Goal: Transaction & Acquisition: Purchase product/service

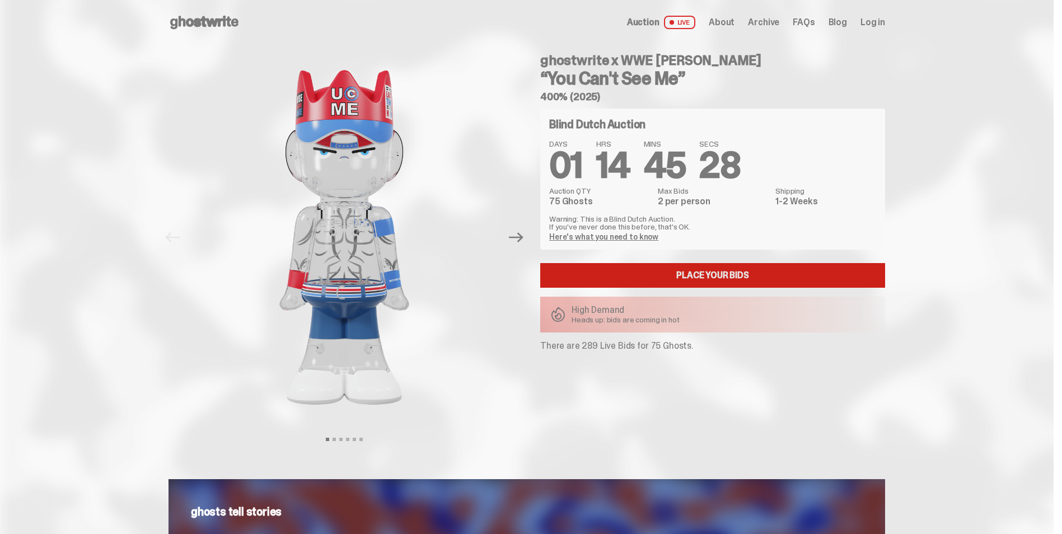
click at [764, 272] on link "Place your Bids" at bounding box center [712, 275] width 345 height 25
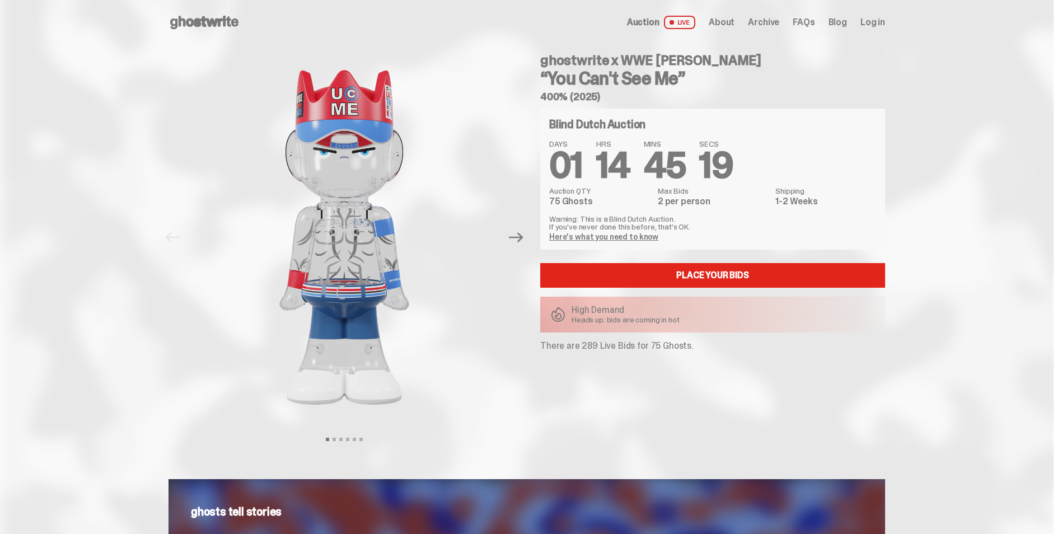
click at [676, 309] on p "High Demand" at bounding box center [626, 310] width 108 height 9
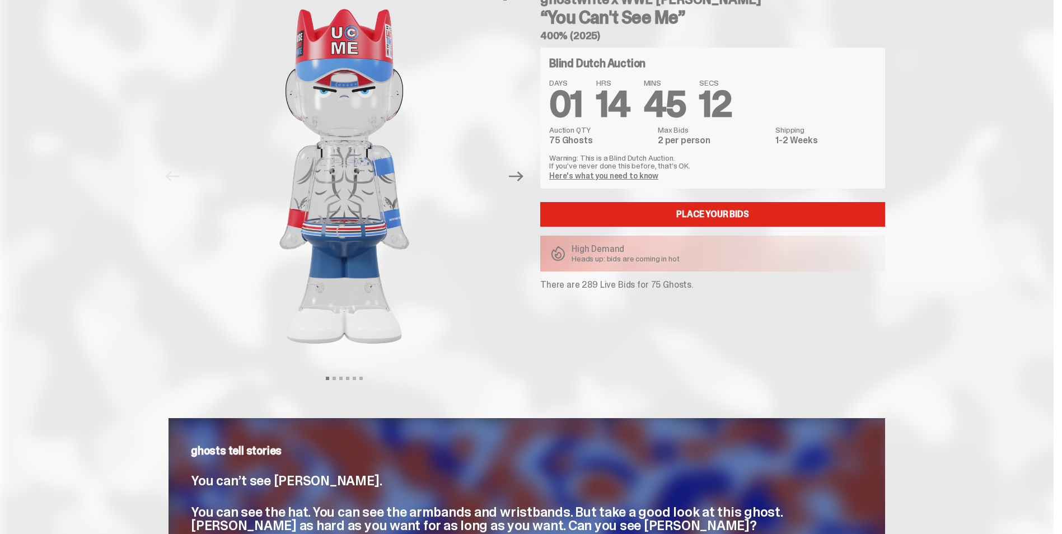
scroll to position [56, 0]
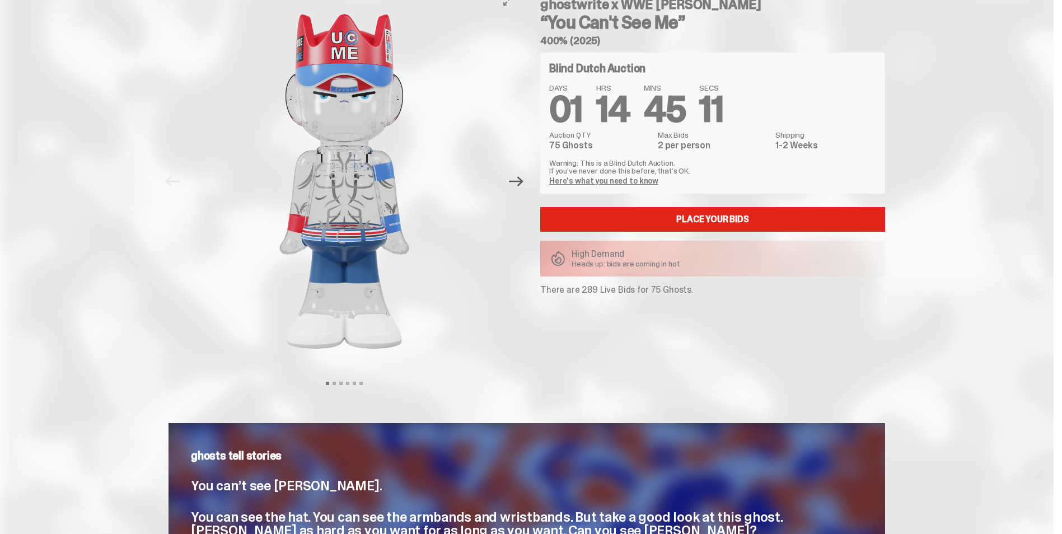
click at [524, 180] on icon "Next" at bounding box center [516, 181] width 15 height 10
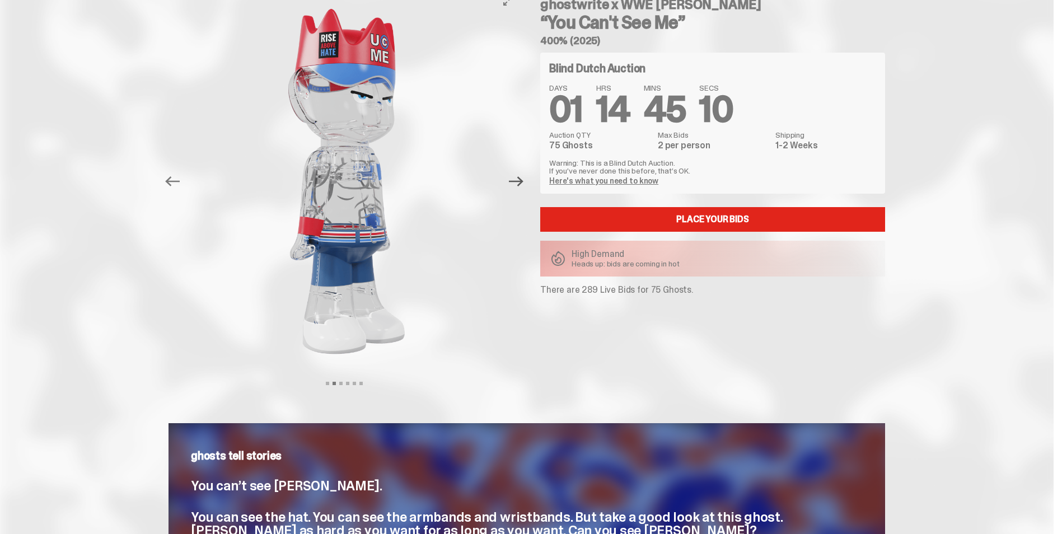
click at [524, 180] on icon "Next" at bounding box center [516, 181] width 15 height 10
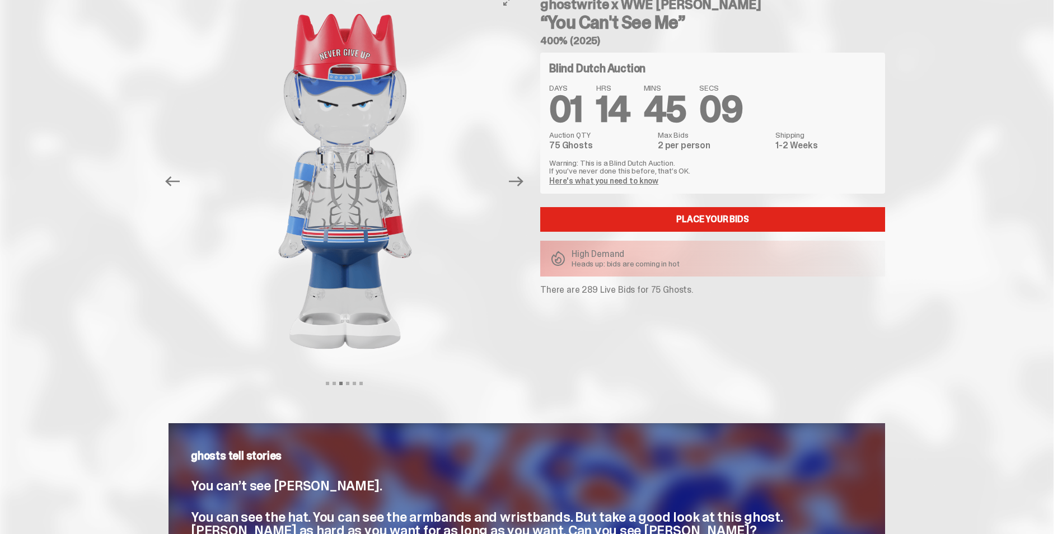
click at [498, 173] on img at bounding box center [345, 181] width 308 height 385
click at [529, 186] on button "Next" at bounding box center [516, 181] width 25 height 25
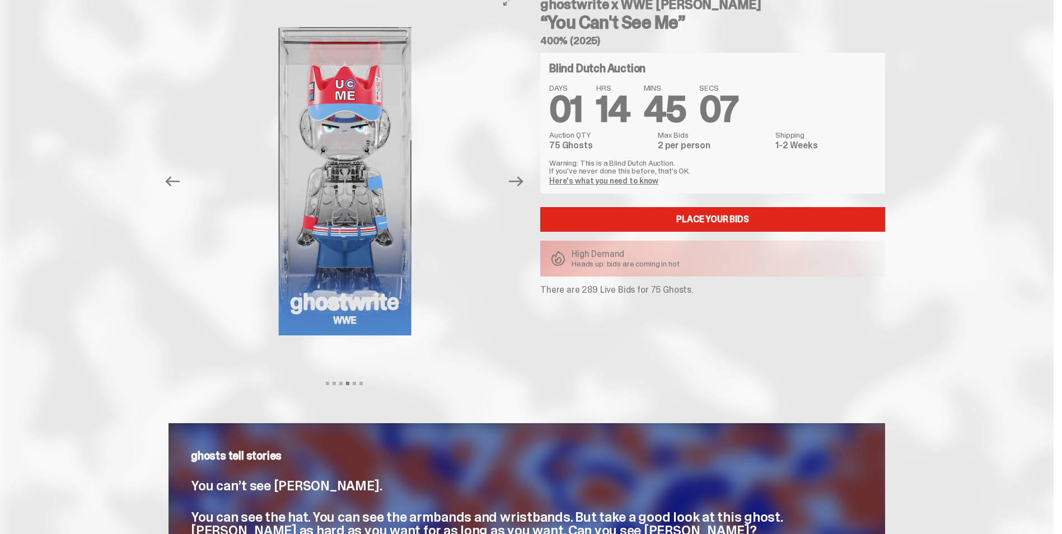
click at [528, 185] on button "Next" at bounding box center [516, 181] width 25 height 25
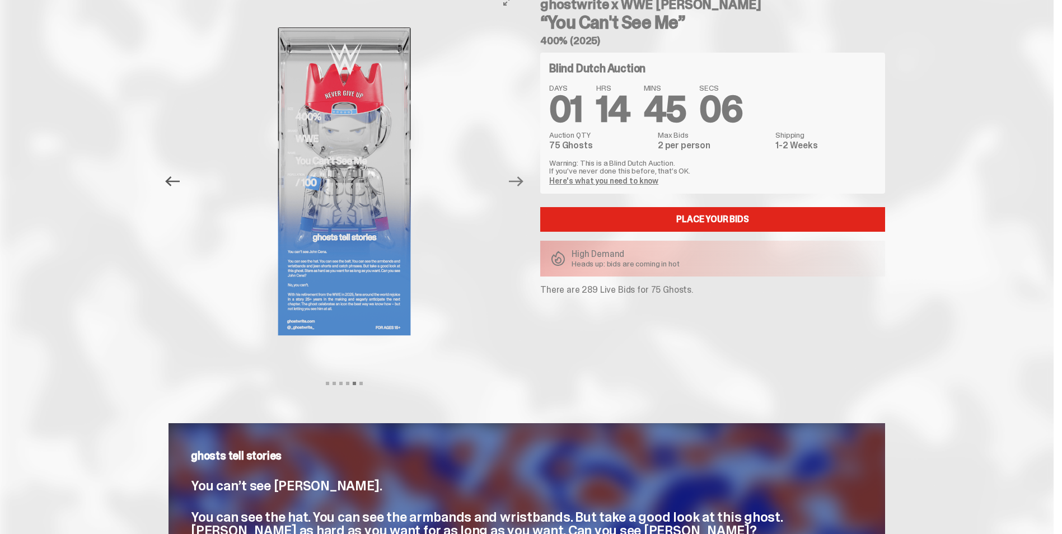
click at [178, 187] on icon "Previous" at bounding box center [172, 181] width 15 height 15
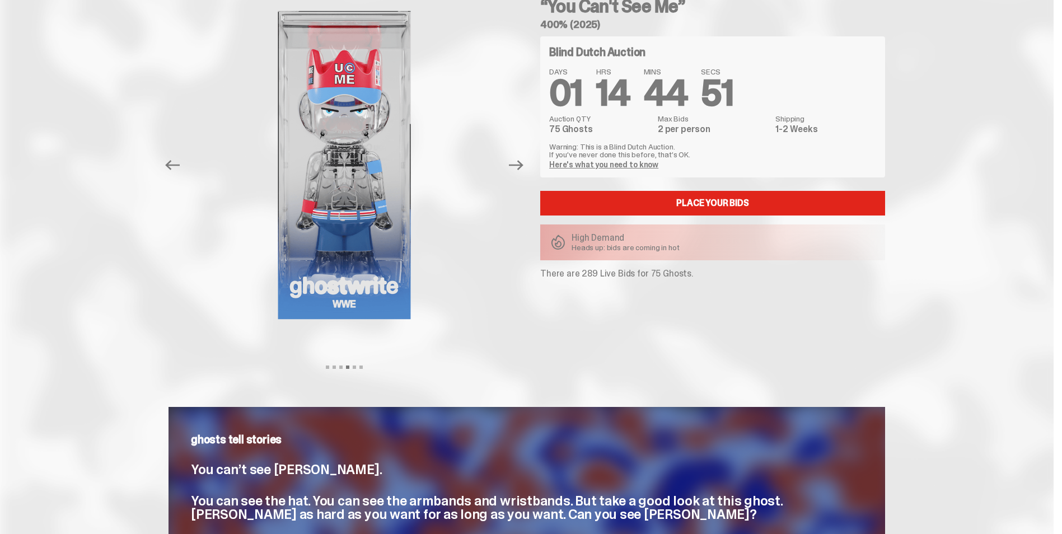
scroll to position [0, 0]
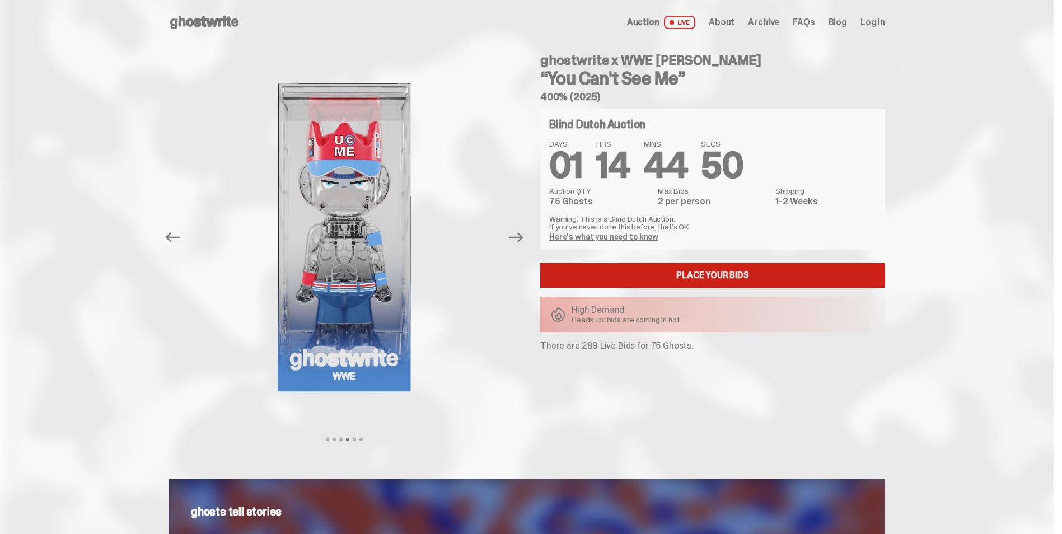
click at [762, 272] on link "Place your Bids" at bounding box center [712, 275] width 345 height 25
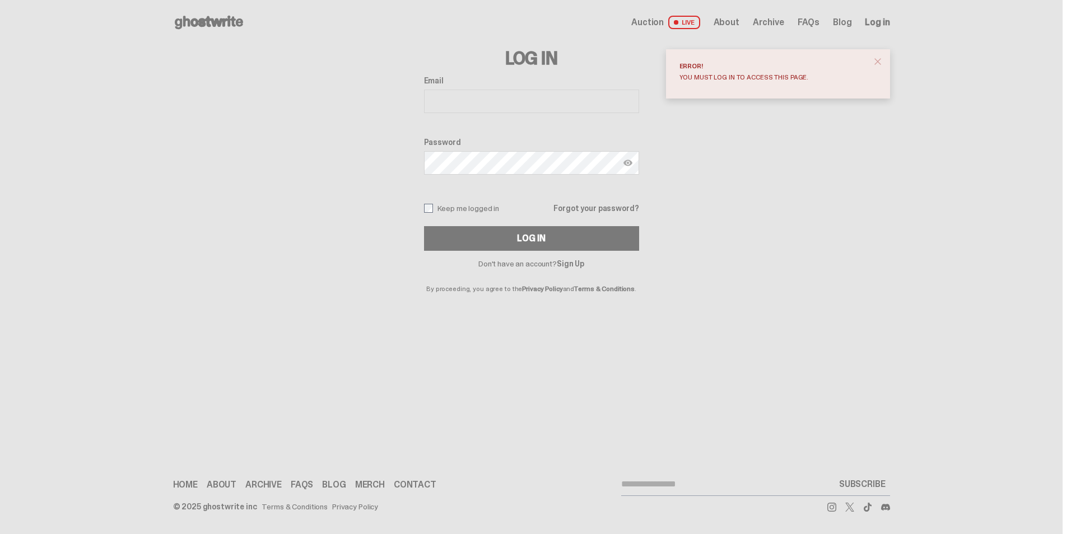
click at [489, 96] on input "Email" at bounding box center [531, 102] width 215 height 24
type input "**********"
click at [424, 226] on button "Log In" at bounding box center [531, 238] width 215 height 25
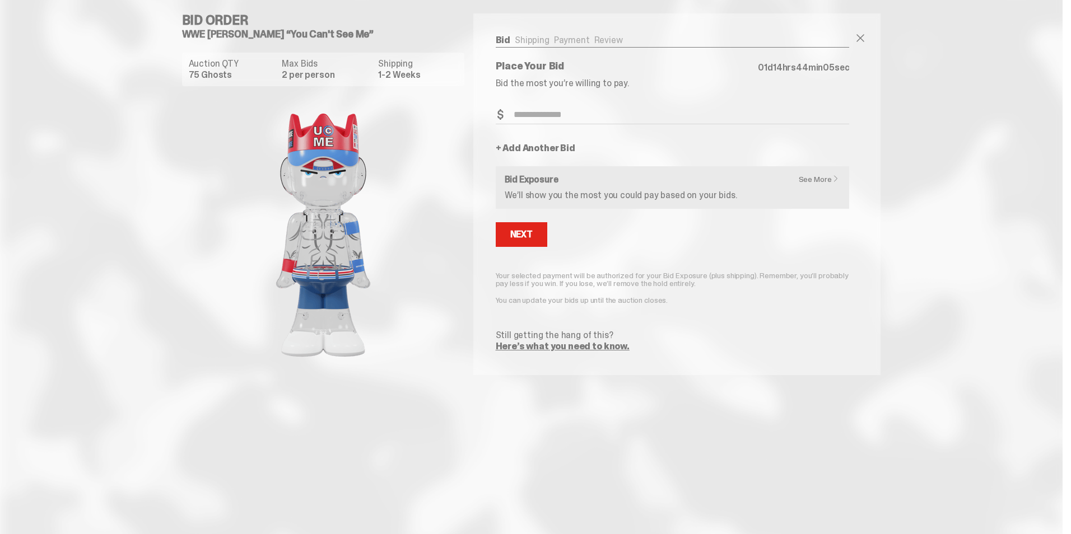
click at [819, 177] on link "See More" at bounding box center [822, 179] width 46 height 8
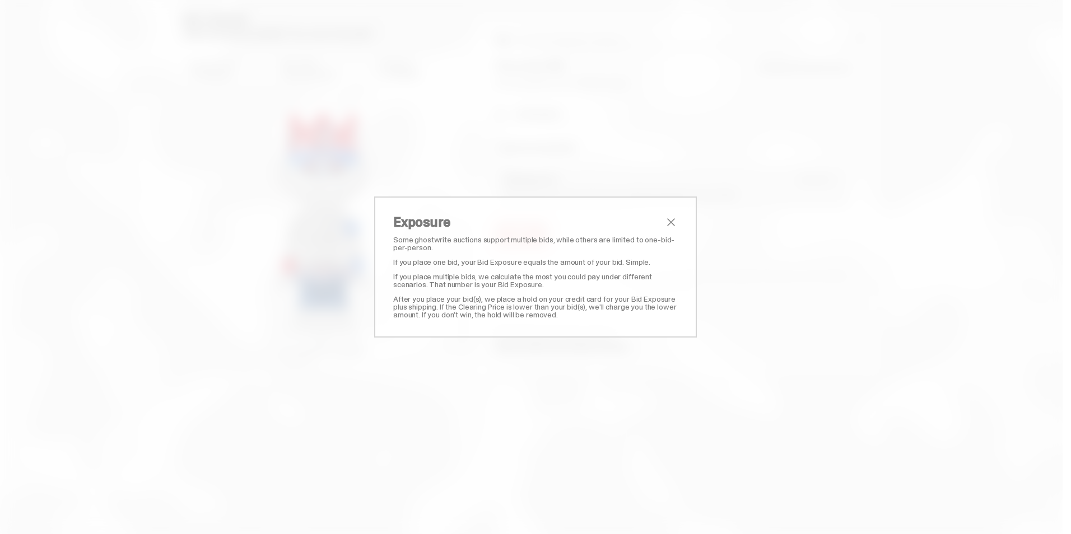
click at [674, 215] on div "Exposure Some ghostwrite auctions support multiple bids, while others are limit…" at bounding box center [535, 267] width 323 height 141
click at [666, 229] on div "Exposure Some ghostwrite auctions support multiple bids, while others are limit…" at bounding box center [535, 267] width 284 height 103
click at [673, 218] on span "close" at bounding box center [670, 222] width 13 height 13
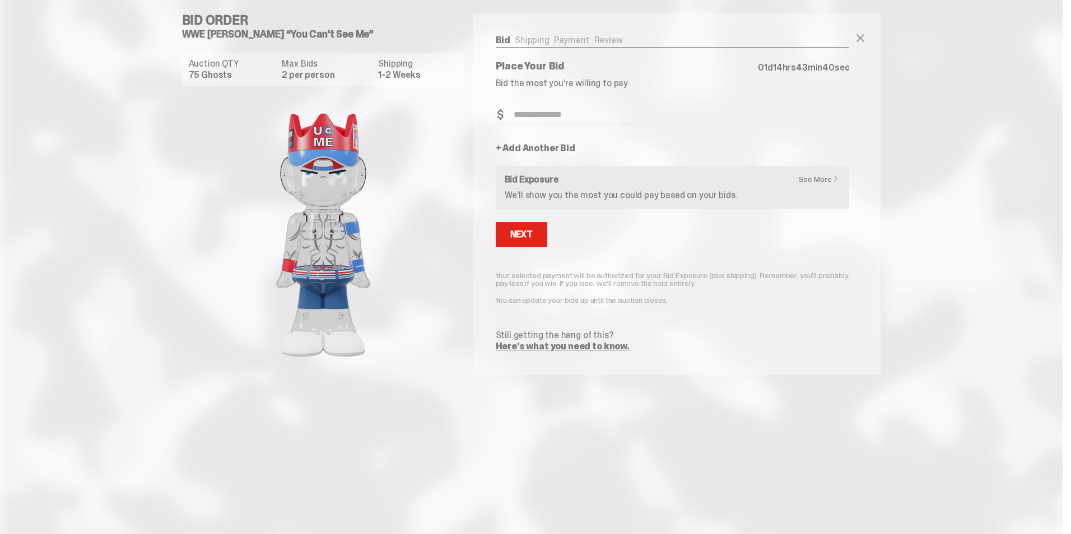
click at [522, 36] on ul "Bid Shipping Payment Review" at bounding box center [673, 41] width 354 height 11
click at [569, 39] on ul "Bid Shipping Payment Review" at bounding box center [673, 41] width 354 height 11
click at [592, 40] on ul "Bid Shipping Payment Review" at bounding box center [673, 41] width 354 height 11
click at [502, 37] on link "Bid" at bounding box center [503, 40] width 15 height 12
click at [557, 109] on input "Bid Amount" at bounding box center [673, 115] width 354 height 18
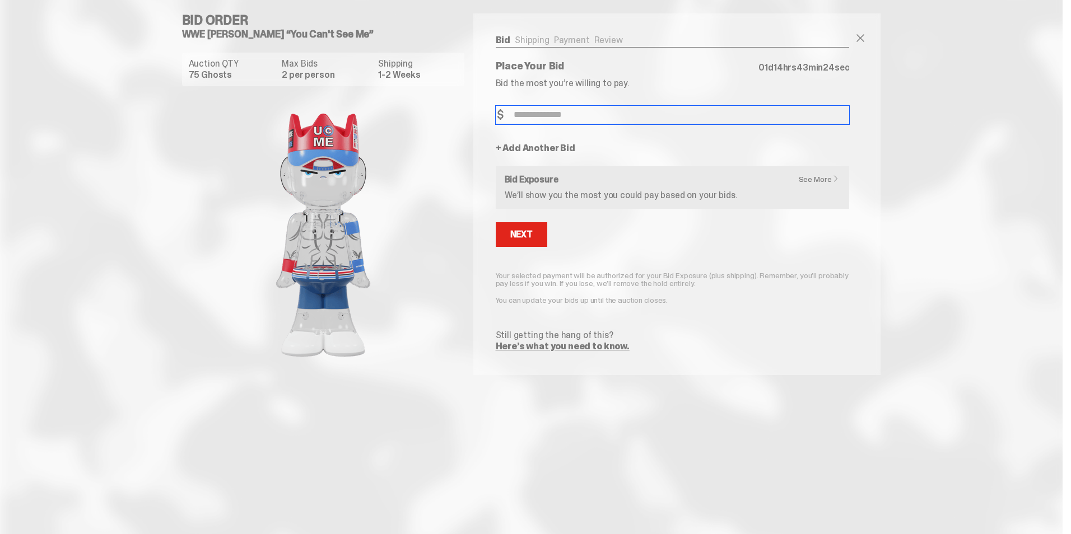
click at [556, 119] on input "Bid Amount" at bounding box center [673, 115] width 354 height 18
click at [576, 344] on link "Here’s what you need to know." at bounding box center [563, 346] width 134 height 12
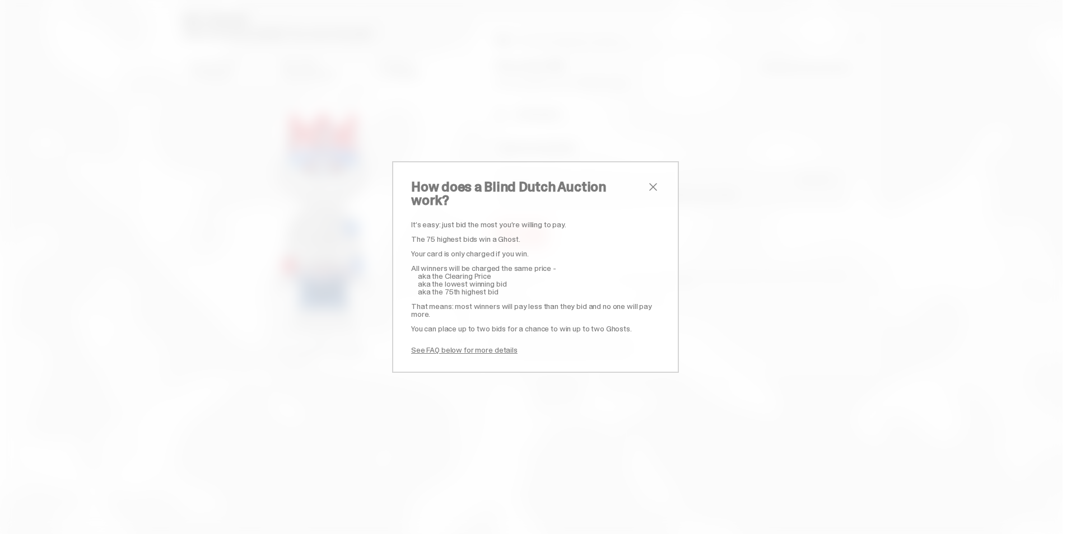
click at [473, 349] on div "How does a Blind Dutch Auction work? It’s easy: just bid the most you’re willin…" at bounding box center [535, 267] width 287 height 212
click at [477, 345] on link "See FAQ below for more details" at bounding box center [464, 350] width 106 height 10
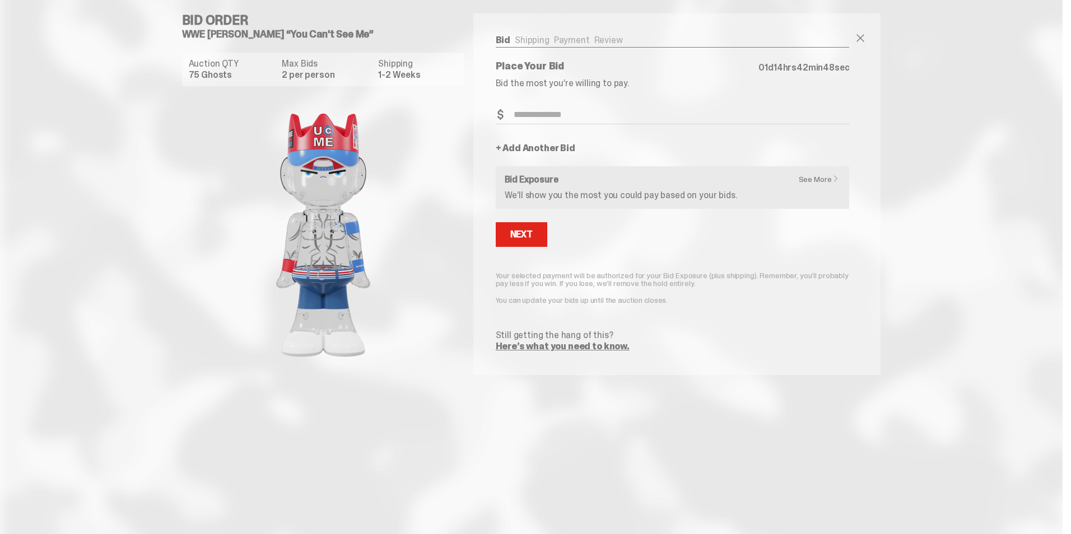
click at [580, 351] on link "Here’s what you need to know." at bounding box center [563, 346] width 134 height 12
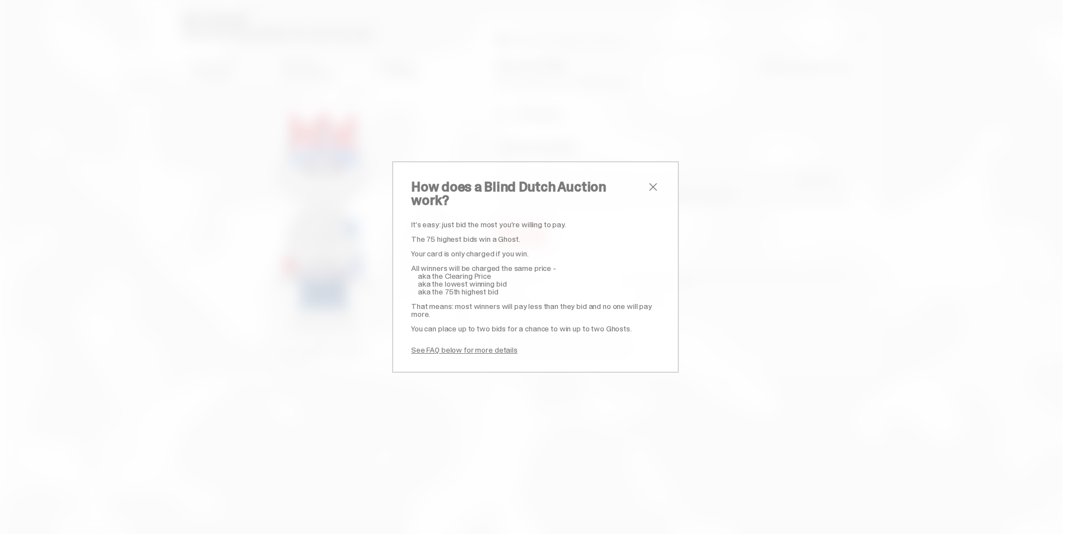
click at [647, 193] on span "close" at bounding box center [652, 186] width 13 height 13
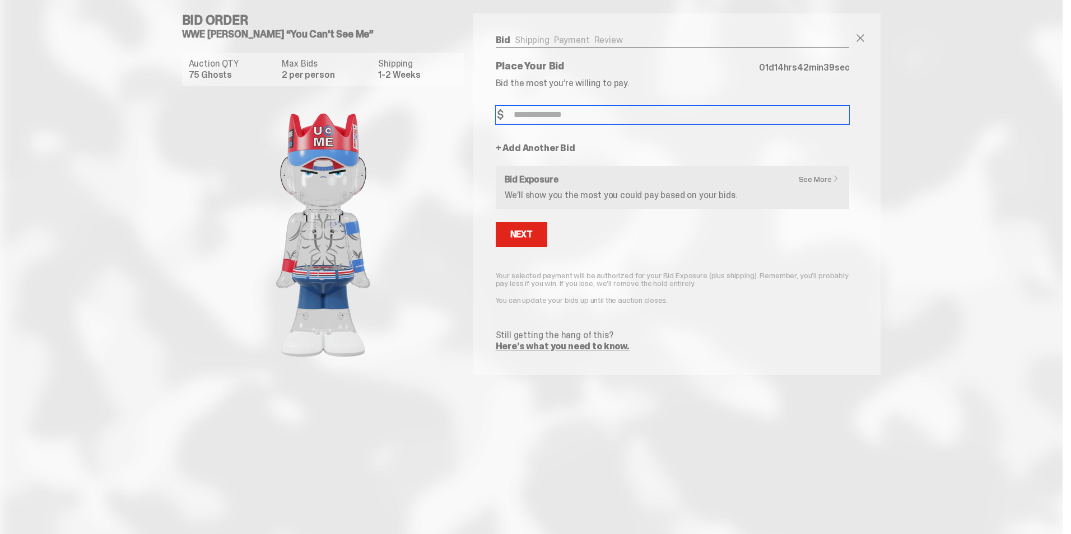
click at [571, 118] on input "Bid Amount" at bounding box center [673, 115] width 354 height 18
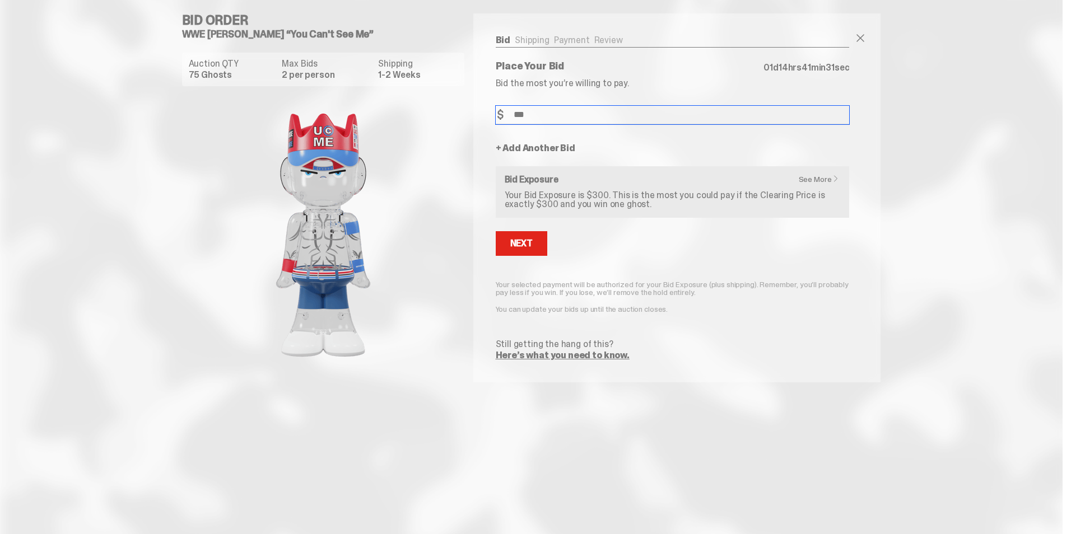
type input "***"
click at [821, 176] on link "See More" at bounding box center [822, 179] width 46 height 8
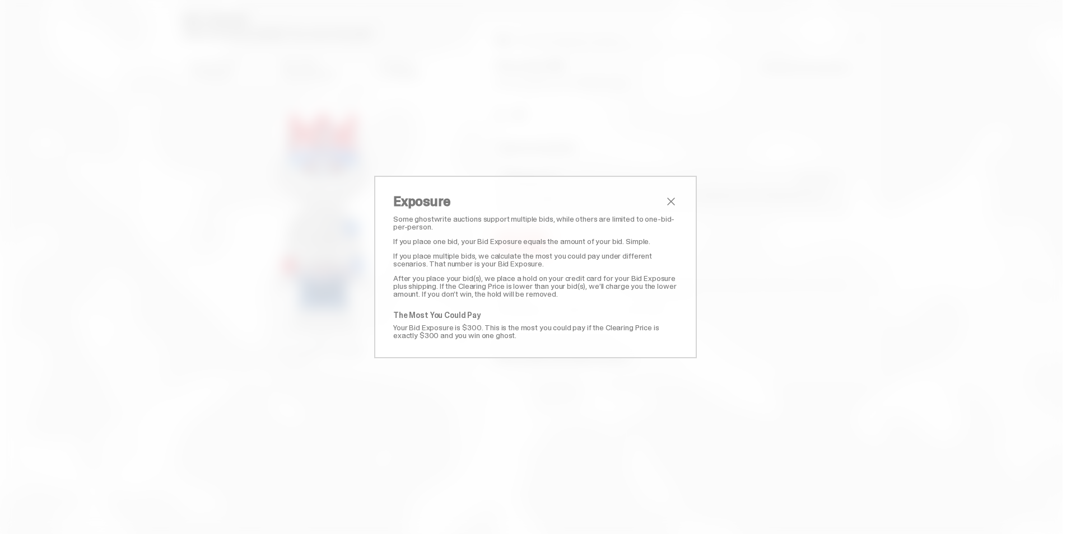
click at [665, 198] on span "close" at bounding box center [670, 201] width 13 height 13
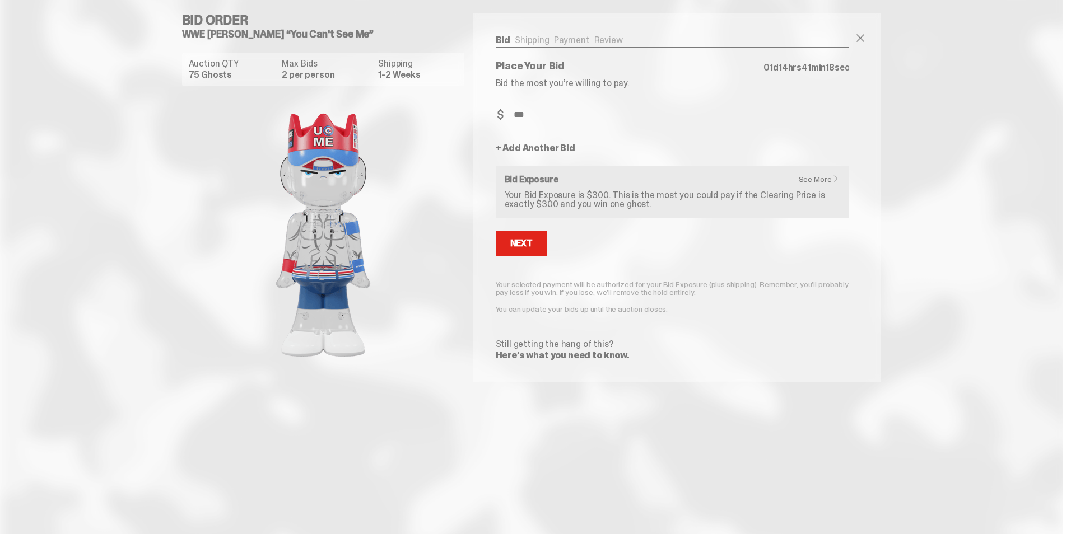
click at [551, 357] on link "Here’s what you need to know." at bounding box center [563, 355] width 134 height 12
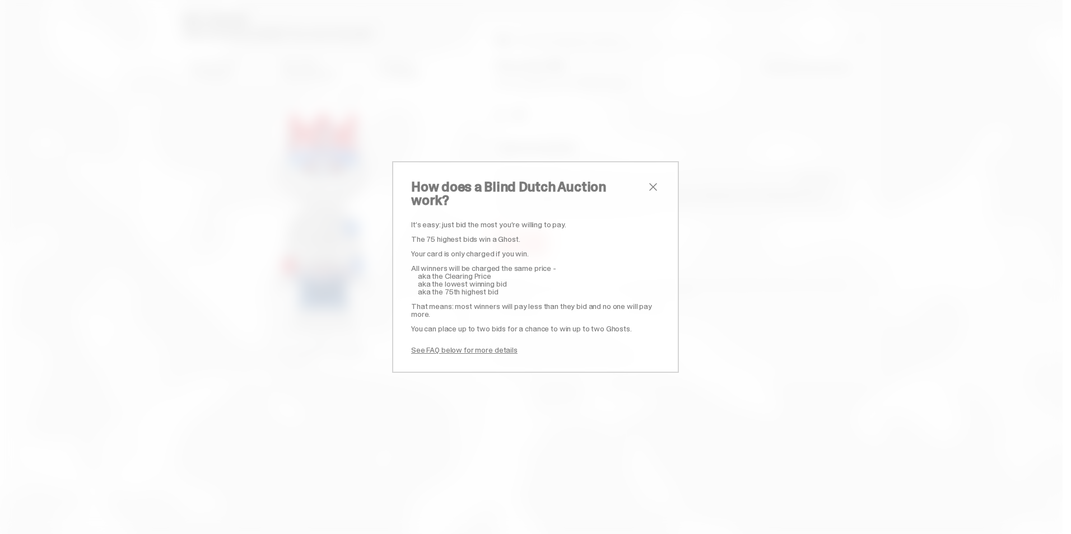
click at [657, 190] on div "How does a Blind Dutch Auction work? It’s easy: just bid the most you’re willin…" at bounding box center [535, 267] width 287 height 212
click at [652, 192] on span "close" at bounding box center [652, 186] width 13 height 13
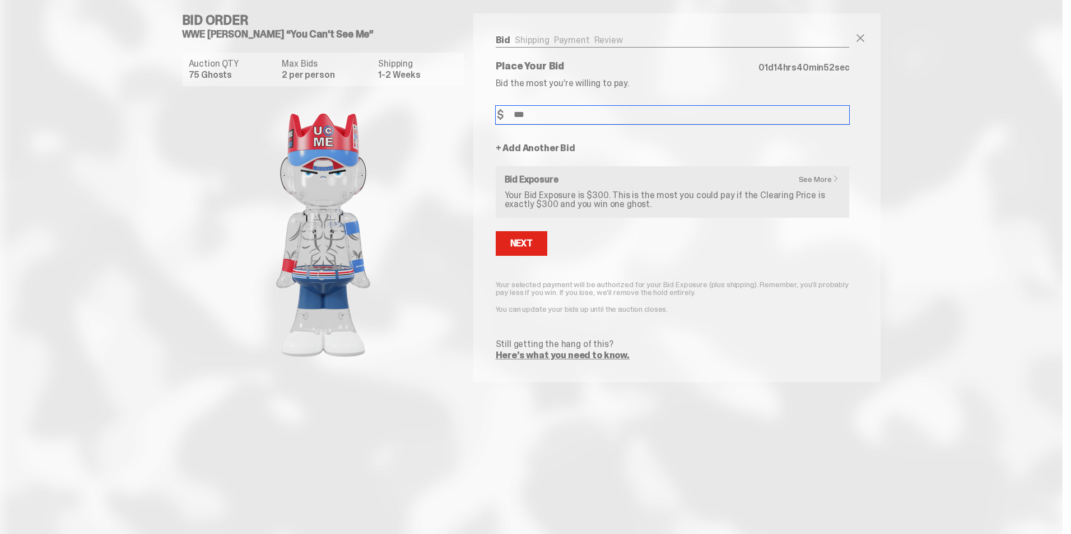
drag, startPoint x: 546, startPoint y: 113, endPoint x: 444, endPoint y: 110, distance: 102.0
click at [444, 110] on div "Bid Order WWE John Cena “You Can't See Me” Auction QTY 75 Ghosts Max Bids 2 per…" at bounding box center [531, 198] width 717 height 396
click at [594, 116] on input "***" at bounding box center [673, 115] width 354 height 18
drag, startPoint x: 594, startPoint y: 116, endPoint x: 403, endPoint y: 90, distance: 193.4
click at [403, 90] on div "Bid Order WWE John Cena “You Can't See Me” Auction QTY 75 Ghosts Max Bids 2 per…" at bounding box center [531, 198] width 717 height 396
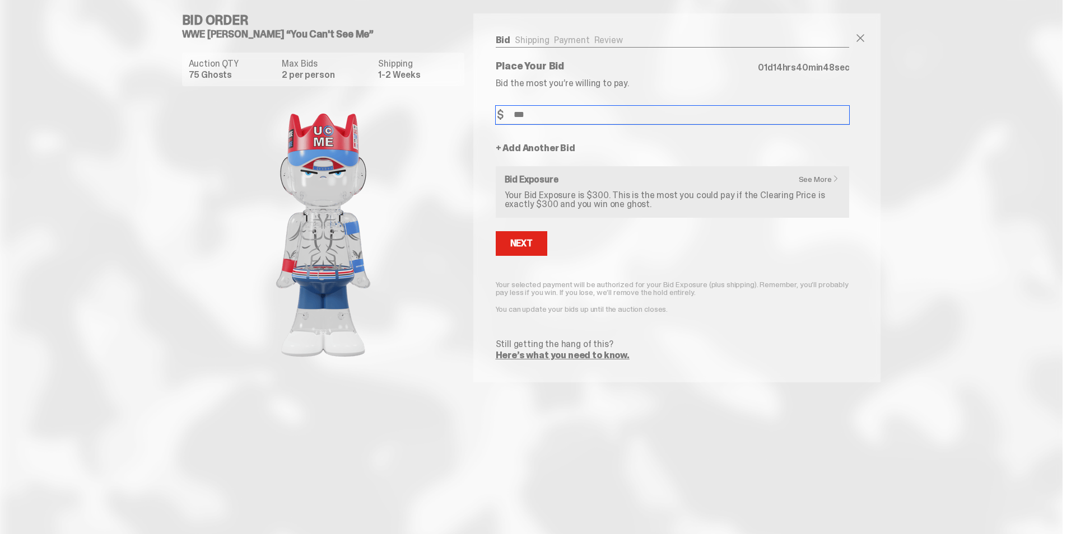
click at [590, 115] on input "***" at bounding box center [673, 115] width 354 height 18
drag, startPoint x: 589, startPoint y: 108, endPoint x: 378, endPoint y: 114, distance: 211.2
click at [378, 114] on div "Bid Order WWE John Cena “You Can't See Me” Auction QTY 75 Ghosts Max Bids 2 per…" at bounding box center [531, 198] width 717 height 396
click at [563, 120] on input "***" at bounding box center [673, 115] width 354 height 18
drag, startPoint x: 563, startPoint y: 118, endPoint x: 383, endPoint y: 110, distance: 180.5
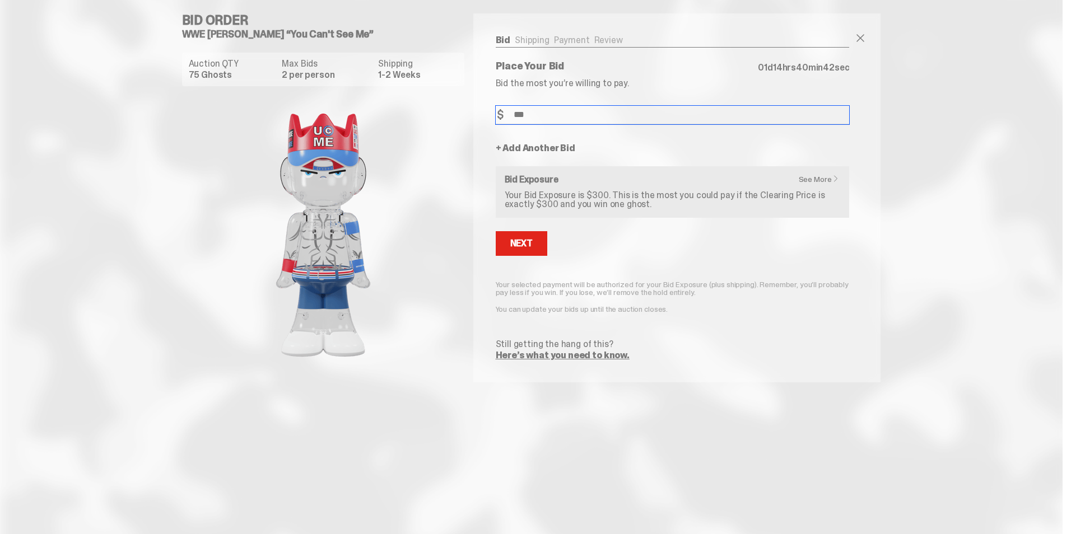
click at [383, 110] on div "Bid Order WWE John Cena “You Can't See Me” Auction QTY 75 Ghosts Max Bids 2 per…" at bounding box center [531, 198] width 717 height 396
click at [593, 114] on input "***" at bounding box center [673, 115] width 354 height 18
drag, startPoint x: 580, startPoint y: 115, endPoint x: 351, endPoint y: 105, distance: 229.2
click at [351, 105] on div "Bid Order WWE John Cena “You Can't See Me” Auction QTY 75 Ghosts Max Bids 2 per…" at bounding box center [531, 198] width 717 height 396
click at [536, 246] on button "Next" at bounding box center [522, 243] width 52 height 25
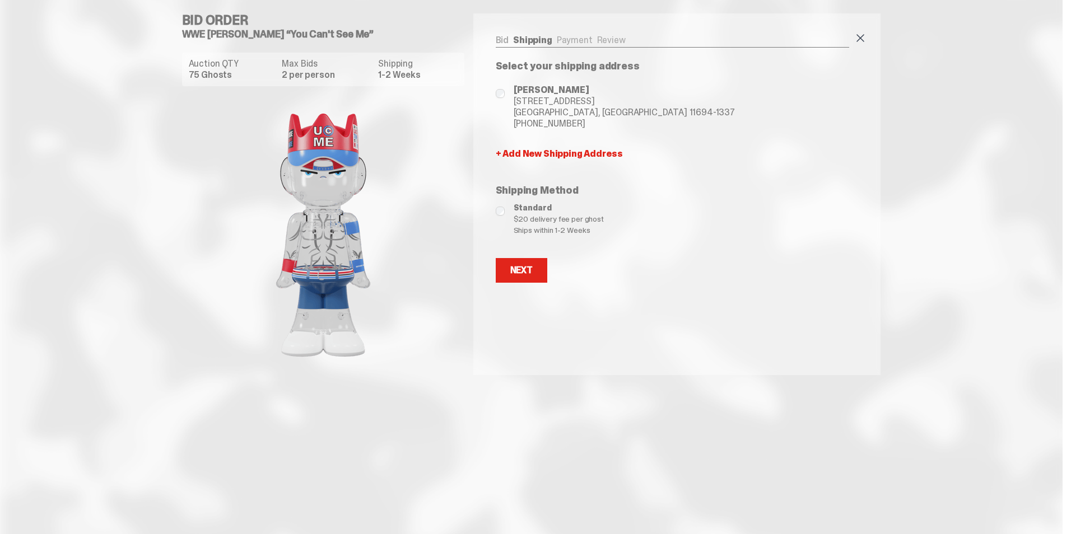
click at [861, 38] on span at bounding box center [859, 37] width 13 height 13
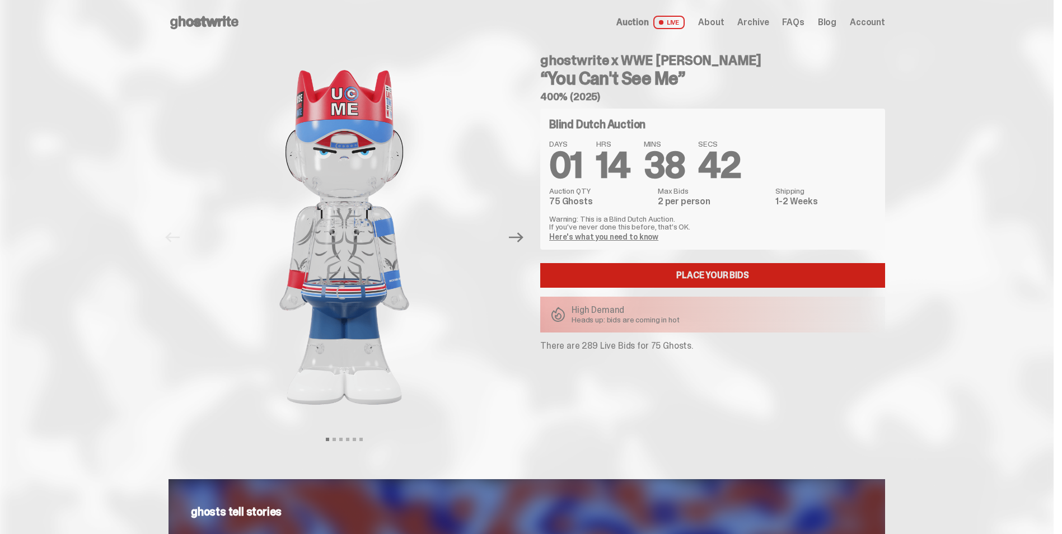
click at [718, 270] on link "Place your Bids" at bounding box center [712, 275] width 345 height 25
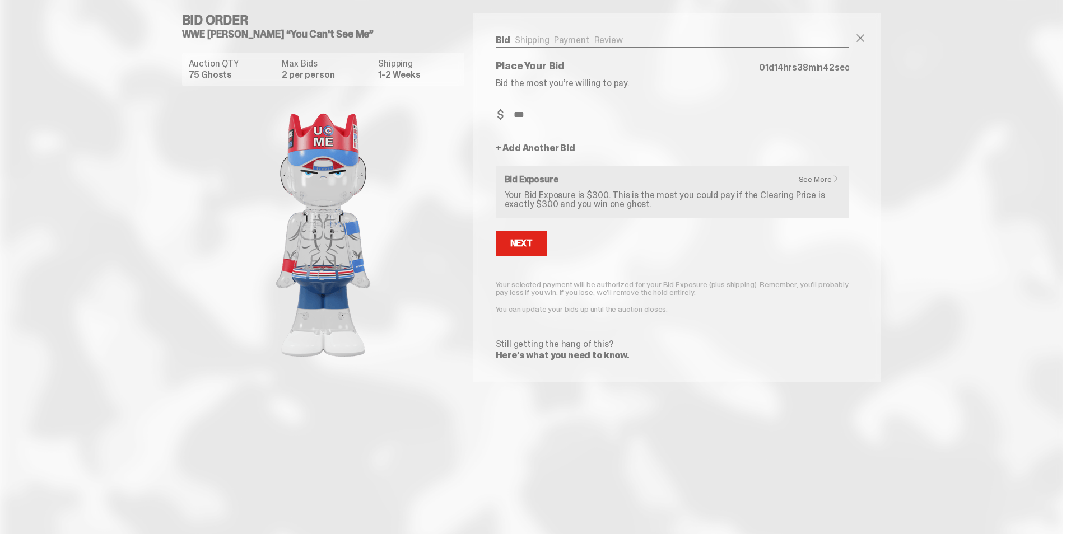
click at [587, 118] on input "***" at bounding box center [673, 115] width 354 height 18
drag, startPoint x: 581, startPoint y: 117, endPoint x: 473, endPoint y: 123, distance: 108.8
click at [473, 123] on div "Bid Shipping Payment Review Auction QTY 75 Ghosts Max Bids 2 per person Shippin…" at bounding box center [672, 197] width 399 height 369
type input "***"
click at [523, 253] on button "Next" at bounding box center [522, 243] width 52 height 25
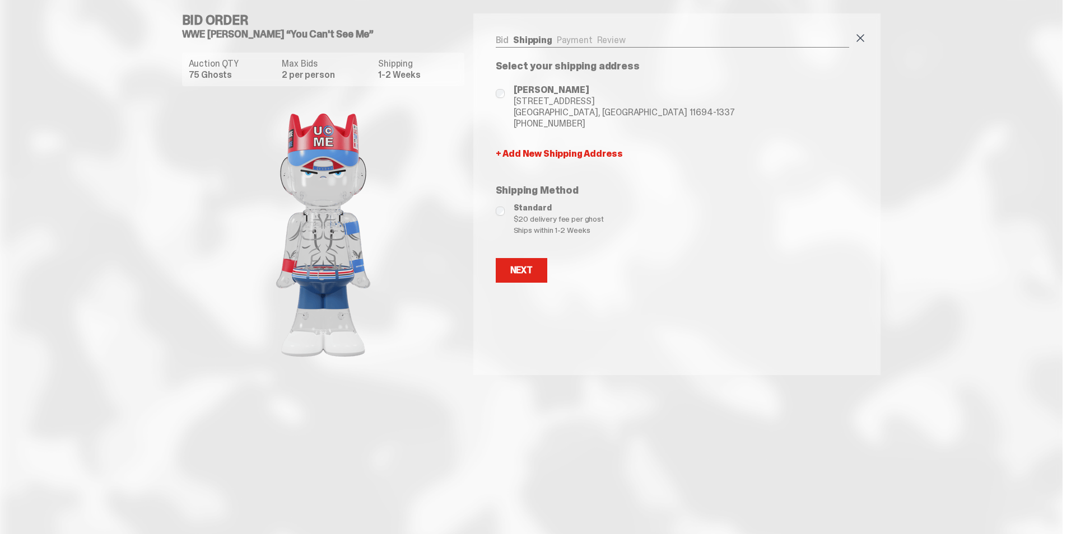
click at [862, 41] on span at bounding box center [859, 37] width 13 height 13
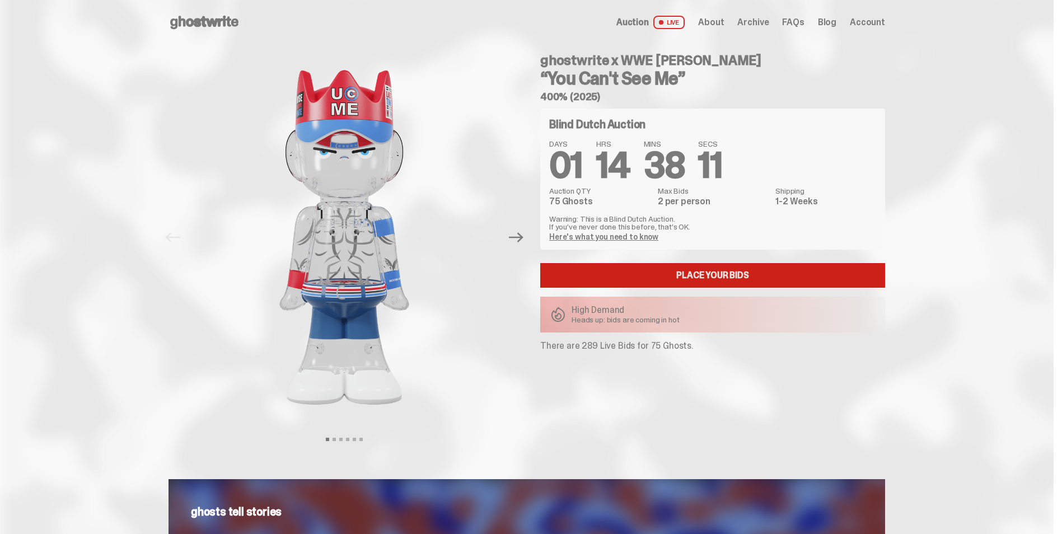
click at [719, 267] on link "Place your Bids" at bounding box center [712, 275] width 345 height 25
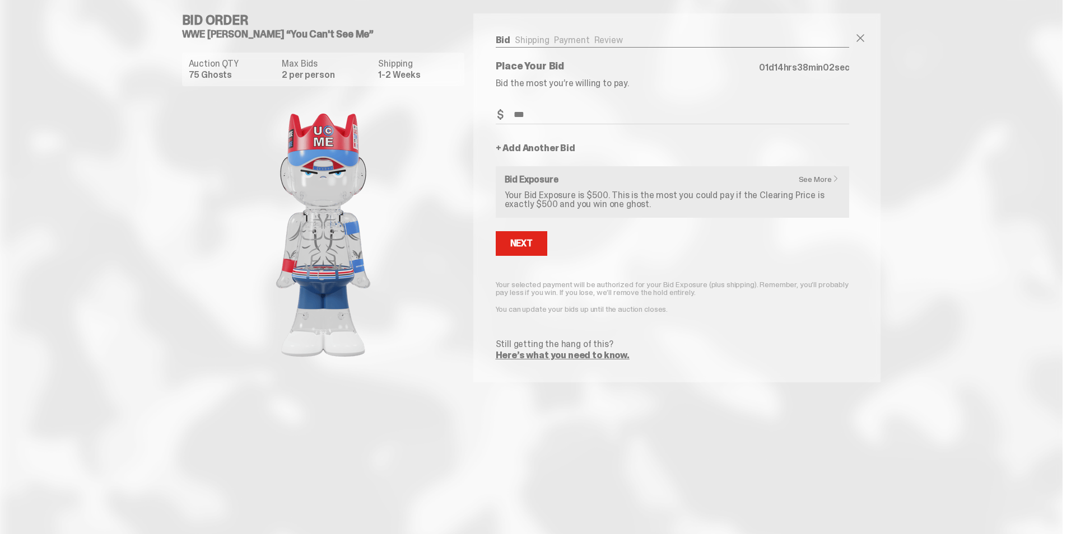
drag, startPoint x: 559, startPoint y: 115, endPoint x: 401, endPoint y: 131, distance: 158.7
click at [401, 131] on div "Bid Order WWE John Cena “You Can't See Me” Auction QTY 75 Ghosts Max Bids 2 per…" at bounding box center [531, 198] width 717 height 396
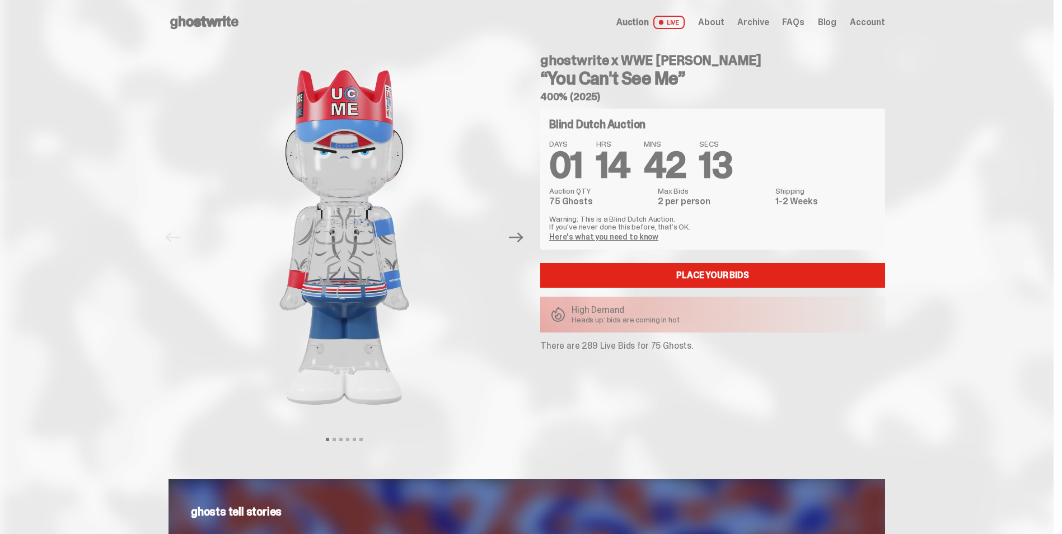
click at [649, 19] on span "Auction" at bounding box center [633, 22] width 32 height 9
click at [207, 16] on use at bounding box center [204, 22] width 68 height 13
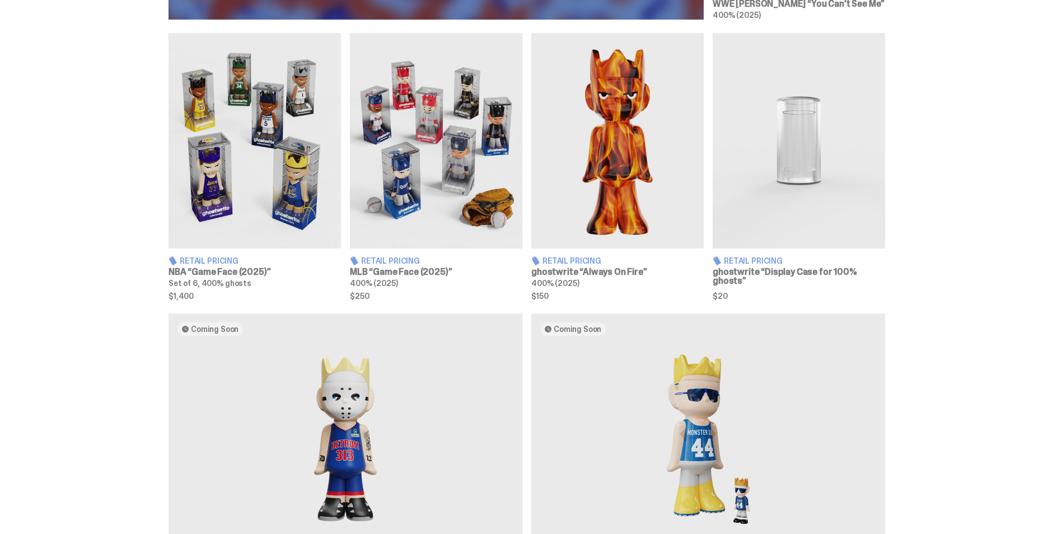
scroll to position [616, 0]
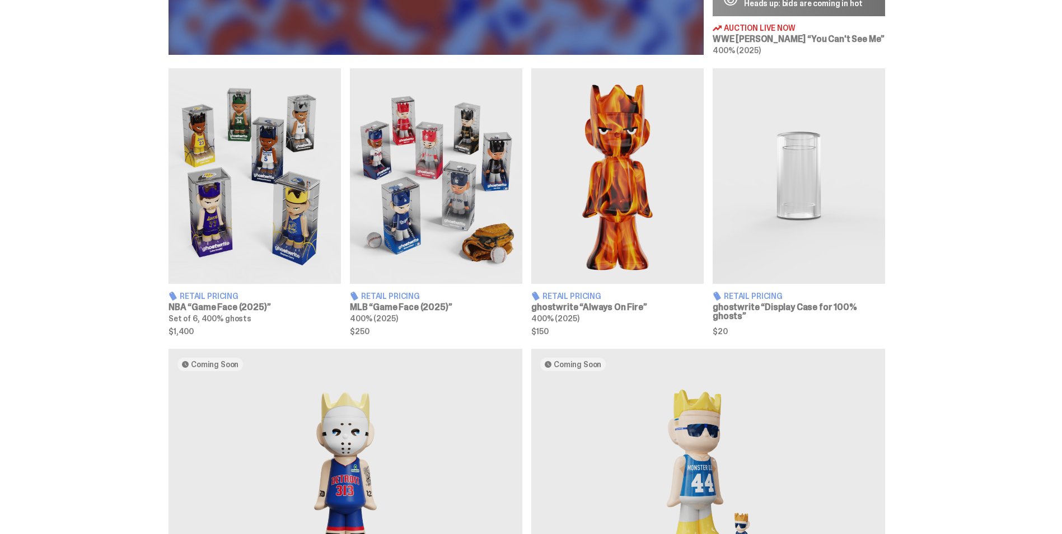
click at [424, 312] on h3 "MLB “Game Face (2025)”" at bounding box center [436, 307] width 172 height 9
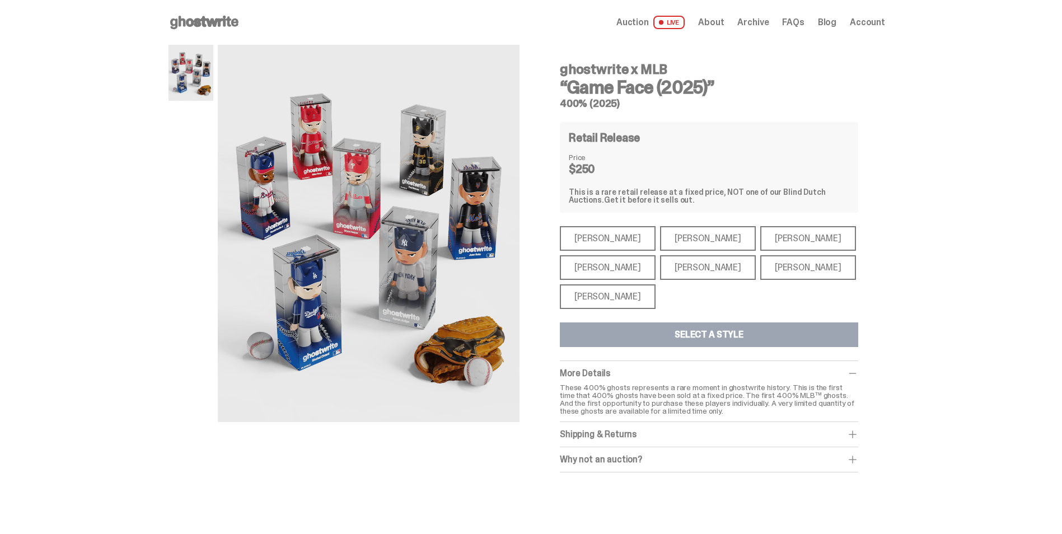
click at [609, 240] on div "Mike Trout" at bounding box center [608, 238] width 96 height 25
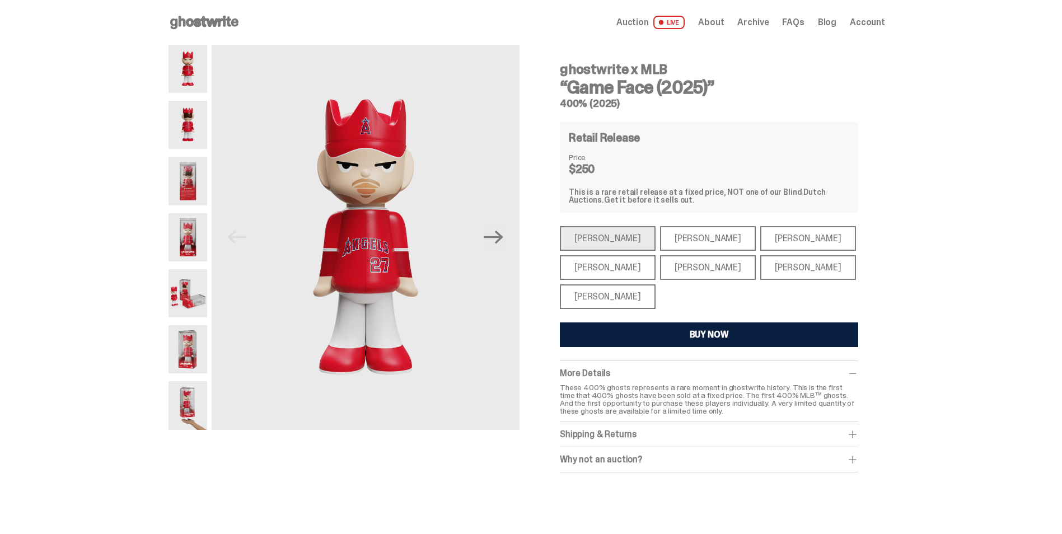
click at [690, 243] on div "Paul Skenes" at bounding box center [708, 238] width 96 height 25
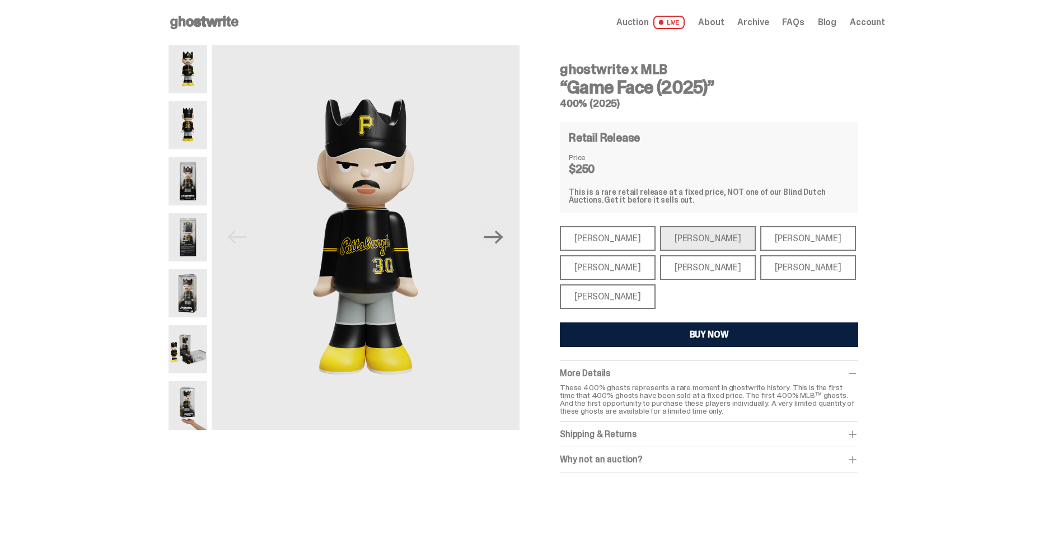
click at [760, 242] on div "Ronald Acuña Jr." at bounding box center [808, 238] width 96 height 25
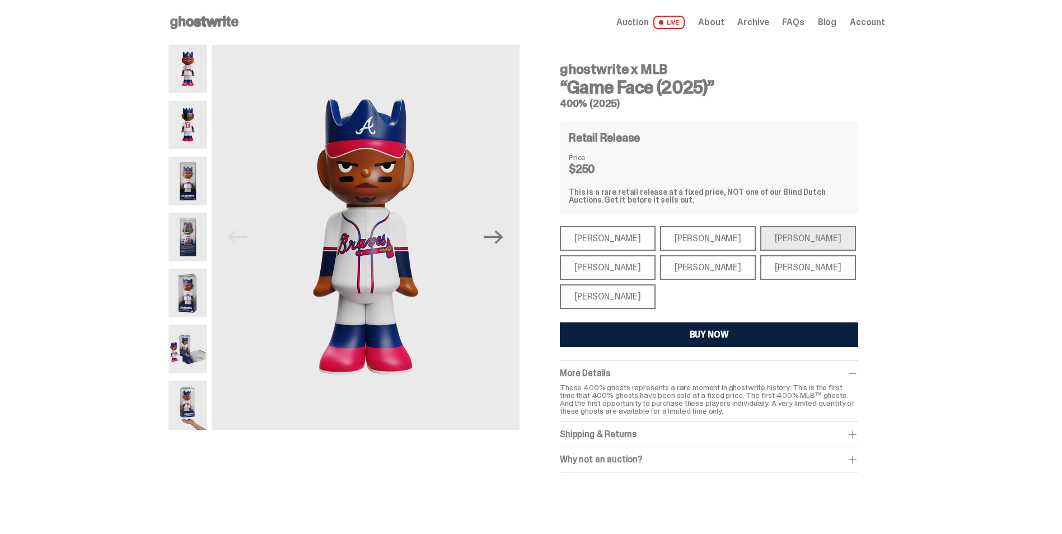
click at [768, 270] on div "Juan Soto" at bounding box center [808, 267] width 96 height 25
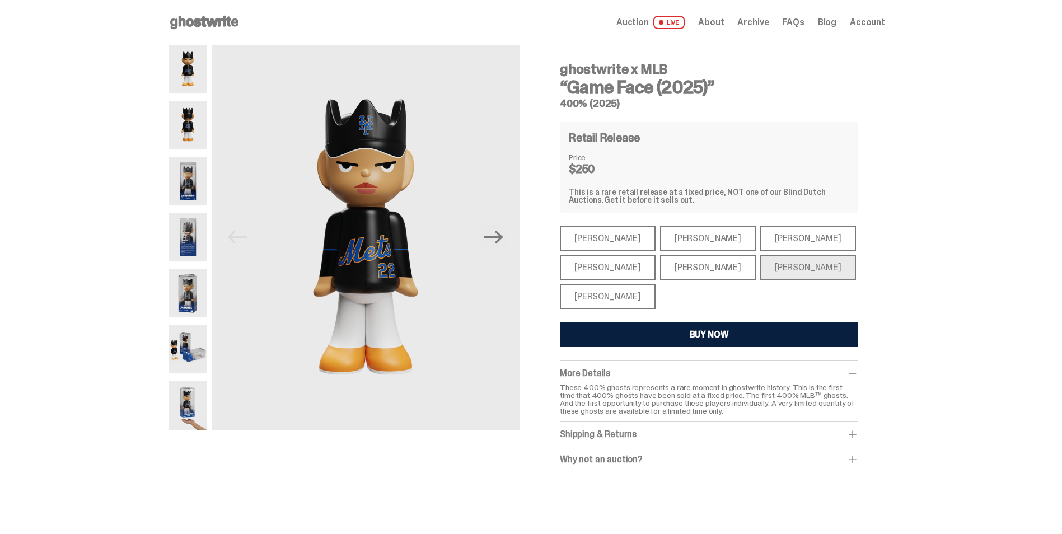
click at [689, 265] on div "Bryce Harper" at bounding box center [708, 267] width 96 height 25
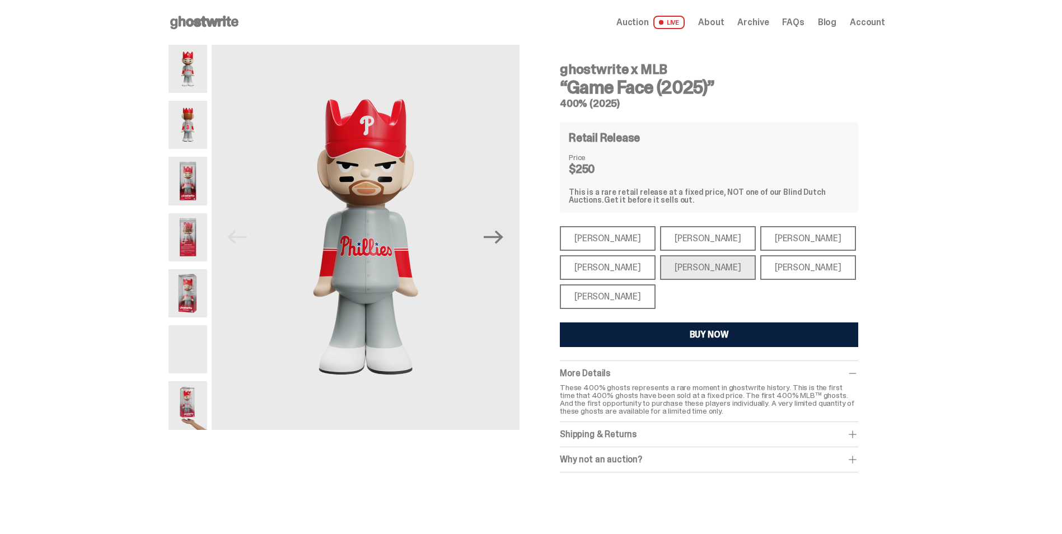
click at [589, 262] on div "Aaron Judge" at bounding box center [608, 267] width 96 height 25
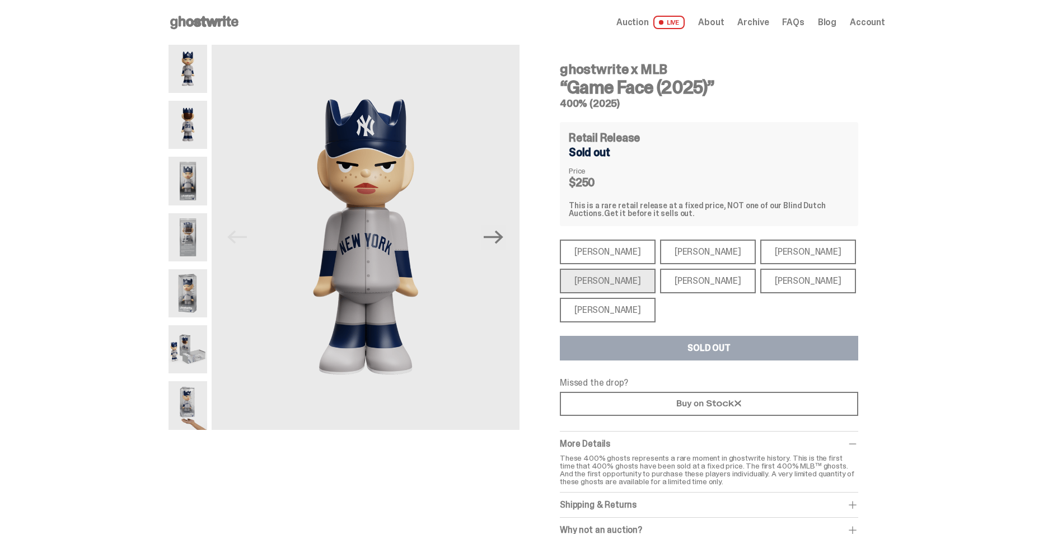
click at [608, 310] on div "Shohei Ohtani" at bounding box center [608, 310] width 96 height 25
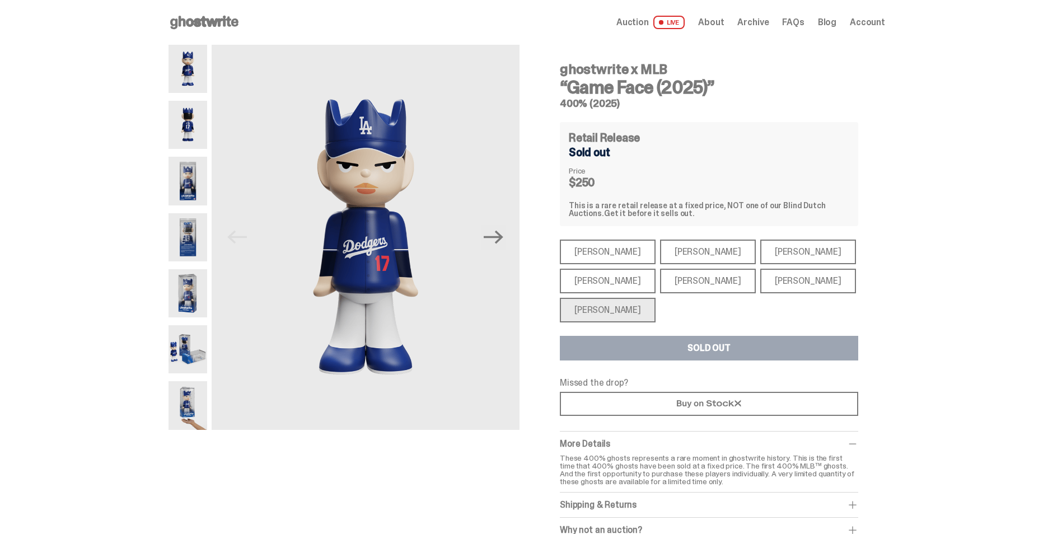
click at [603, 288] on div "Aaron Judge" at bounding box center [608, 281] width 96 height 25
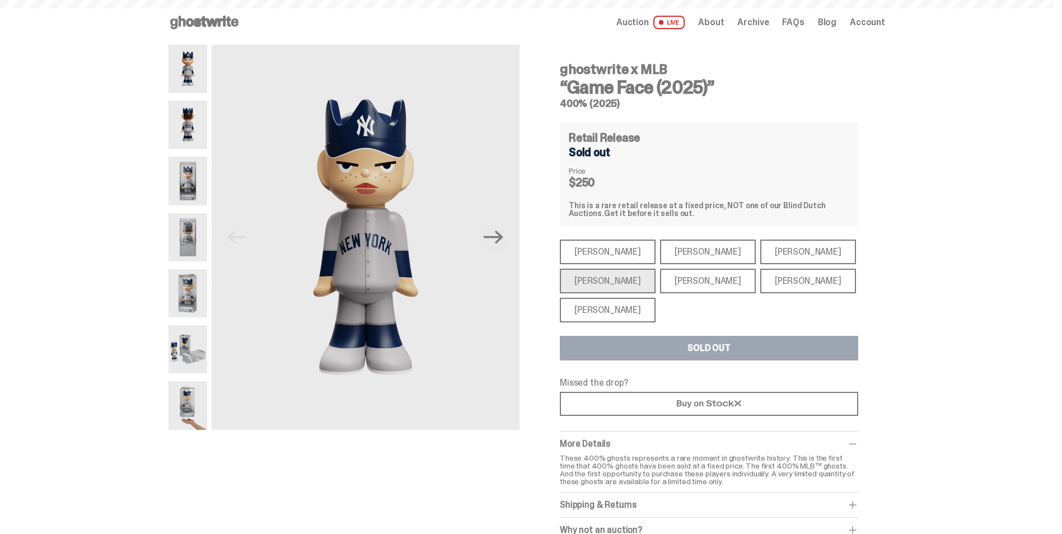
scroll to position [616, 0]
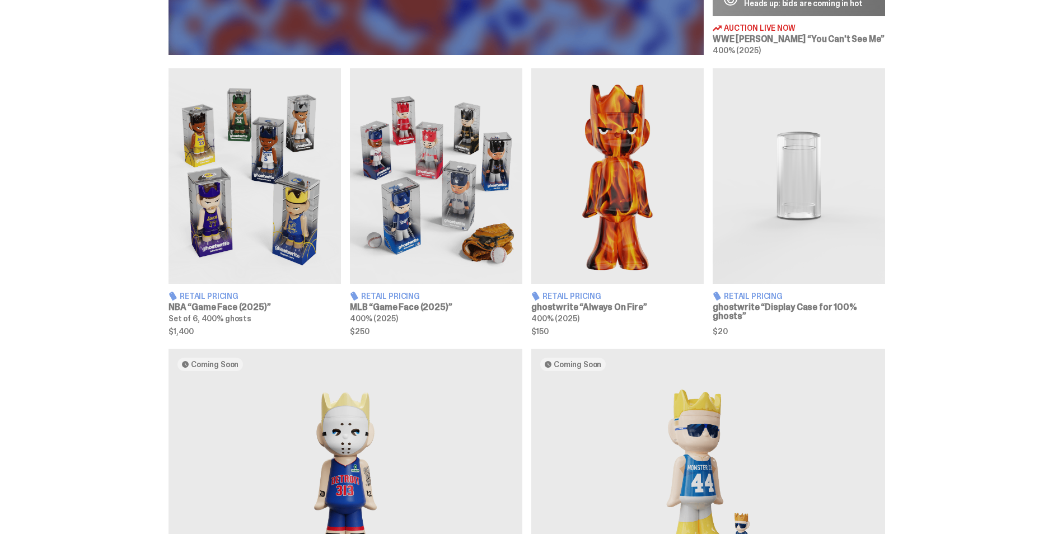
click at [222, 306] on h3 "NBA “Game Face (2025)”" at bounding box center [255, 307] width 172 height 9
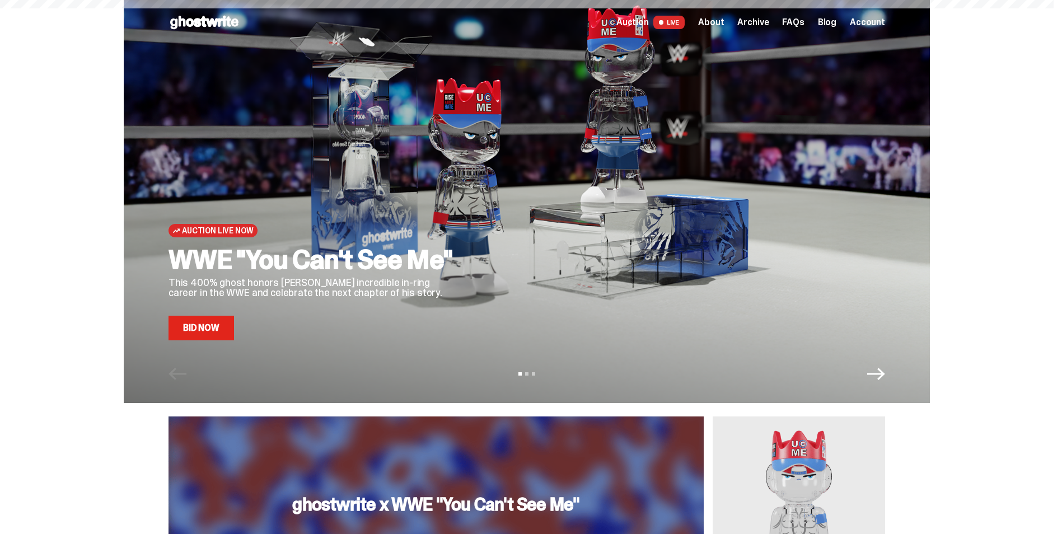
scroll to position [616, 0]
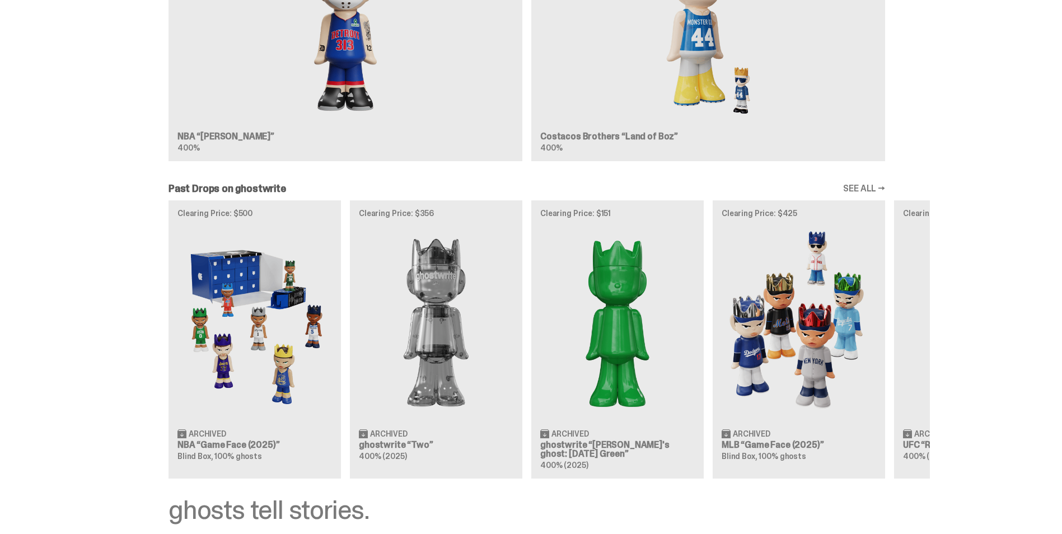
scroll to position [1064, 0]
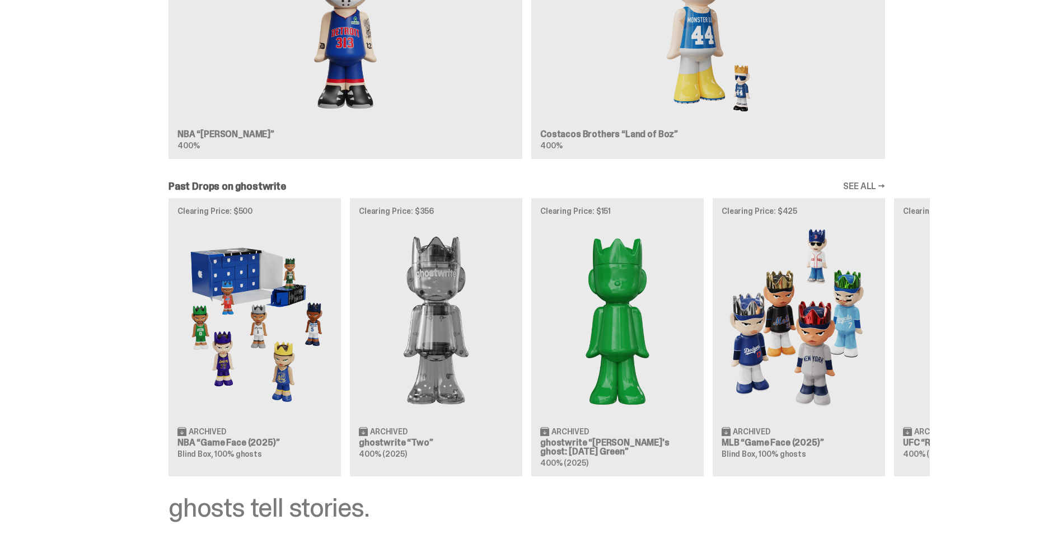
click at [385, 100] on div "Coming Soon NBA “[PERSON_NAME]” 400% Coming Soon Costacos Brothers “Land of Boz…" at bounding box center [527, 35] width 806 height 268
click at [344, 61] on div "Coming Soon NBA “[PERSON_NAME]” 400% Coming Soon Costacos Brothers “Land of Boz…" at bounding box center [527, 35] width 806 height 268
click at [368, 95] on div "Coming Soon NBA “[PERSON_NAME]” 400% Coming Soon Costacos Brothers “Land of Boz…" at bounding box center [527, 35] width 806 height 268
click at [353, 40] on div "Coming Soon NBA “[PERSON_NAME]” 400% Coming Soon Costacos Brothers “Land of Boz…" at bounding box center [527, 35] width 806 height 268
click at [228, 134] on div "Coming Soon NBA “[PERSON_NAME]” 400% Coming Soon Costacos Brothers “Land of Boz…" at bounding box center [527, 35] width 806 height 268
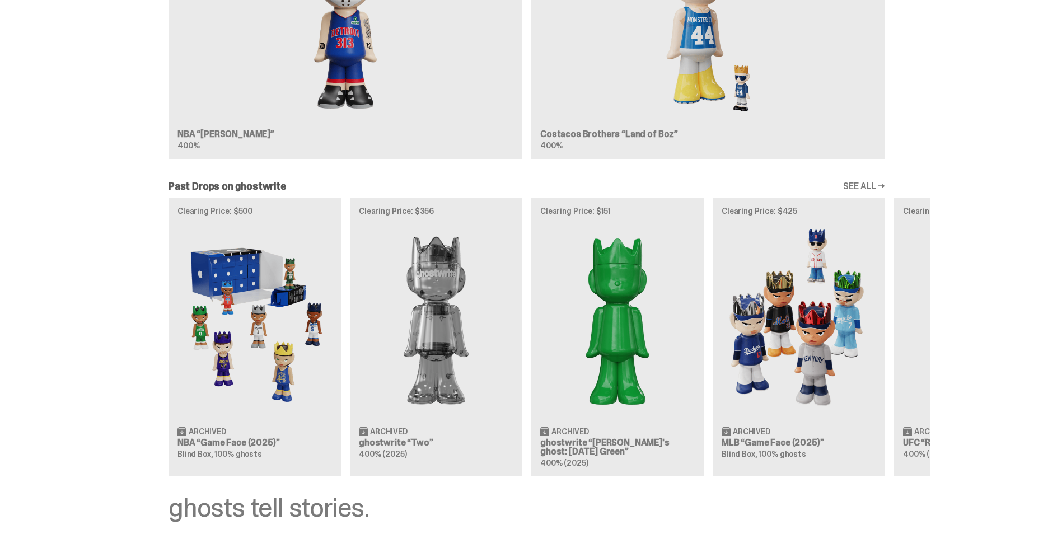
click at [230, 135] on div "Coming Soon NBA “[PERSON_NAME]” 400% Coming Soon Costacos Brothers “Land of Boz…" at bounding box center [527, 35] width 806 height 268
click at [235, 137] on div "Coming Soon NBA “[PERSON_NAME]” 400% Coming Soon Costacos Brothers “Land of Boz…" at bounding box center [527, 35] width 806 height 268
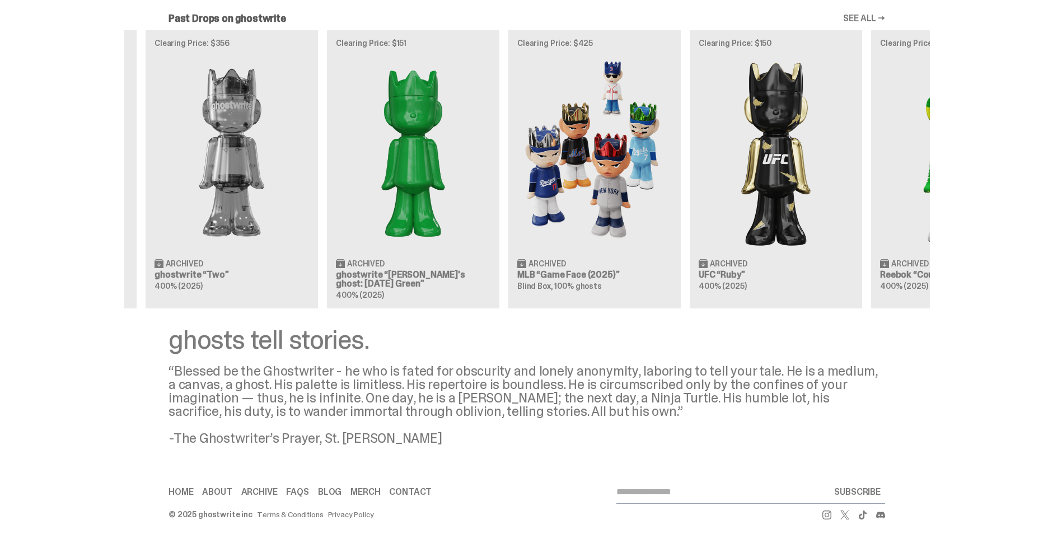
scroll to position [0, 363]
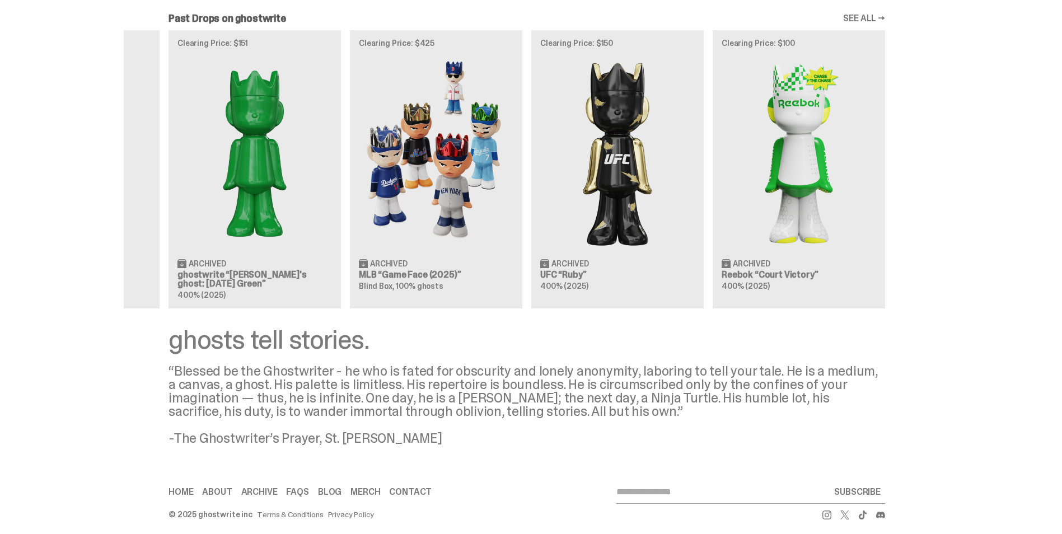
click at [183, 218] on div "Clearing Price: $500 Archived NBA “Game Face (2025)” Blind Box, 100% ghosts Cle…" at bounding box center [527, 169] width 806 height 278
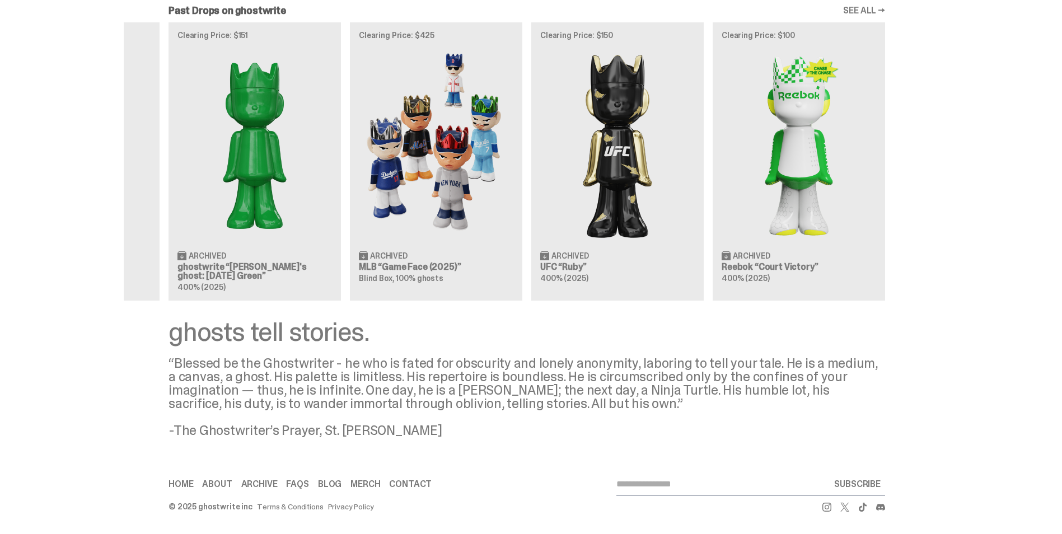
click at [619, 212] on div "Clearing Price: $500 Archived NBA “Game Face (2025)” Blind Box, 100% ghosts Cle…" at bounding box center [527, 161] width 806 height 278
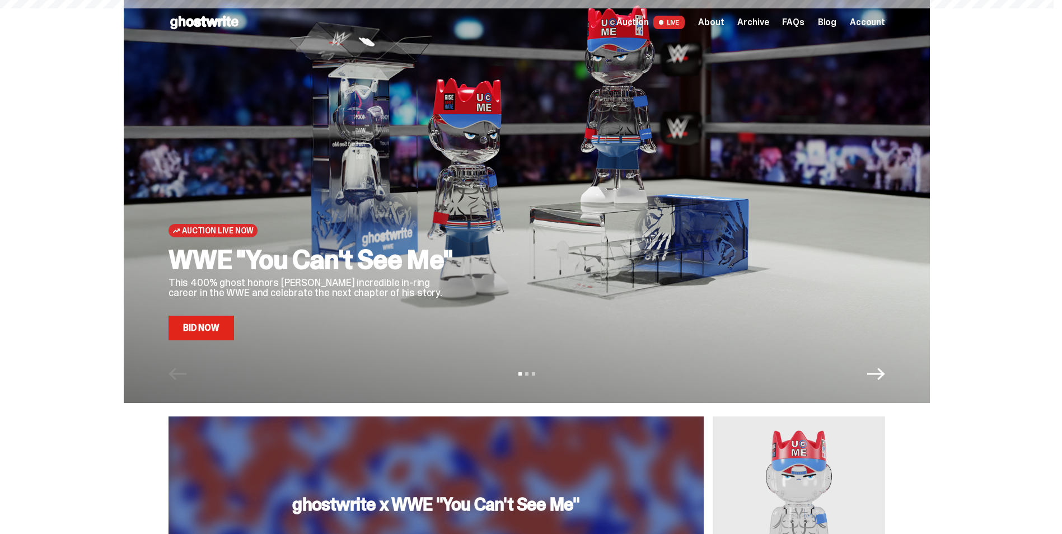
scroll to position [1240, 0]
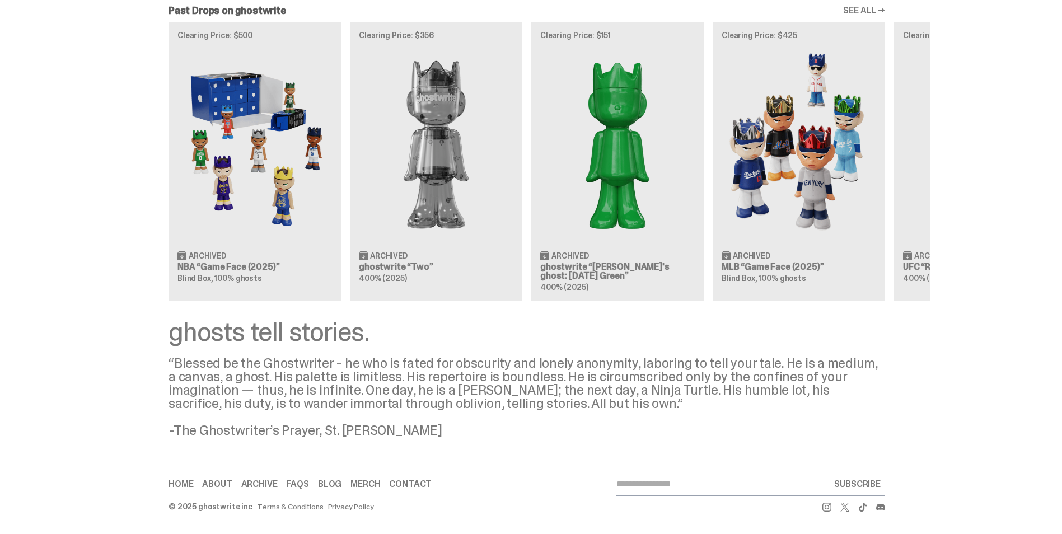
click at [591, 264] on div "Clearing Price: $500 Archived NBA “Game Face (2025)” Blind Box, 100% ghosts Cle…" at bounding box center [527, 161] width 806 height 278
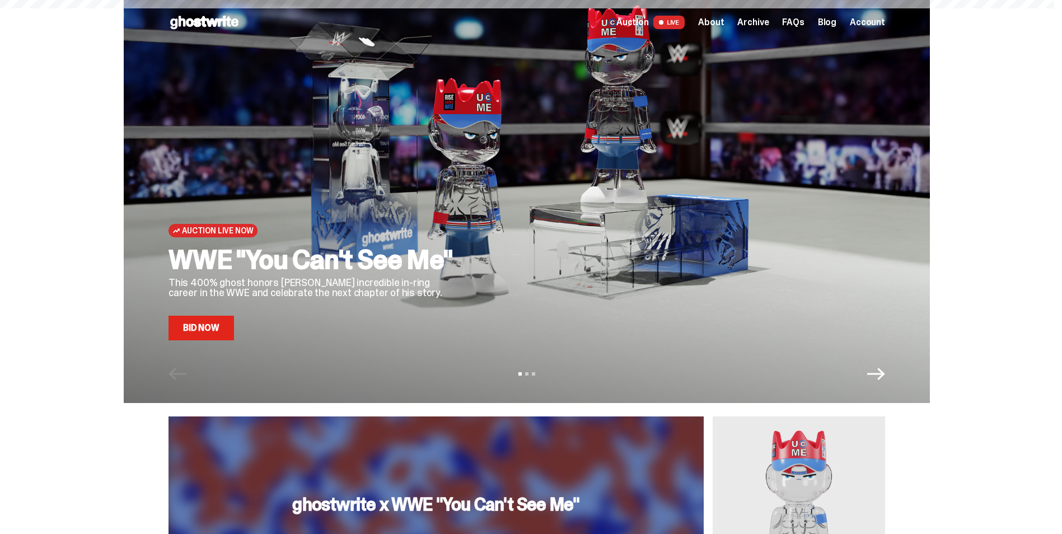
scroll to position [1240, 0]
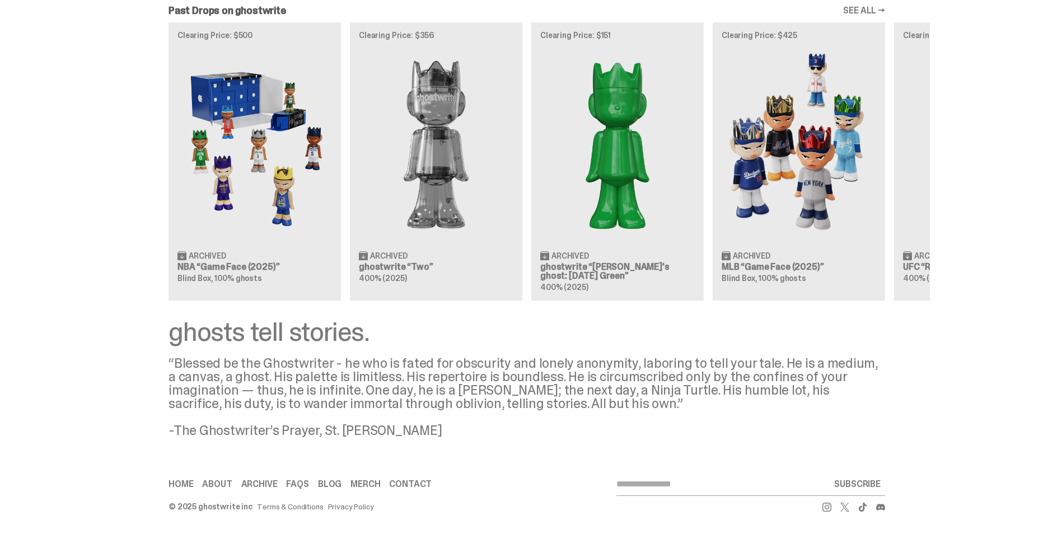
click at [295, 192] on div "Clearing Price: $500 Archived NBA “Game Face (2025)” Blind Box, 100% ghosts Cle…" at bounding box center [527, 161] width 806 height 278
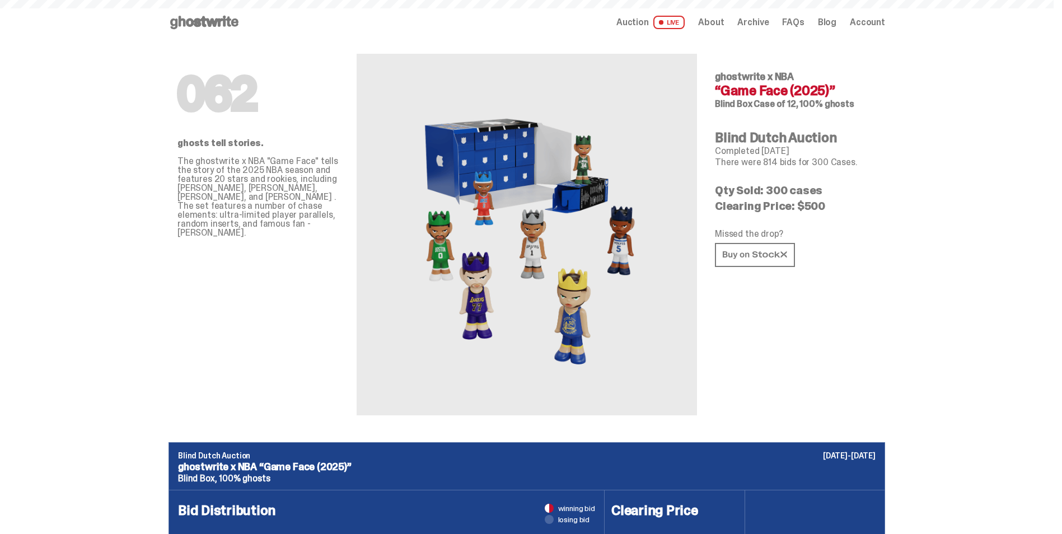
scroll to position [1240, 0]
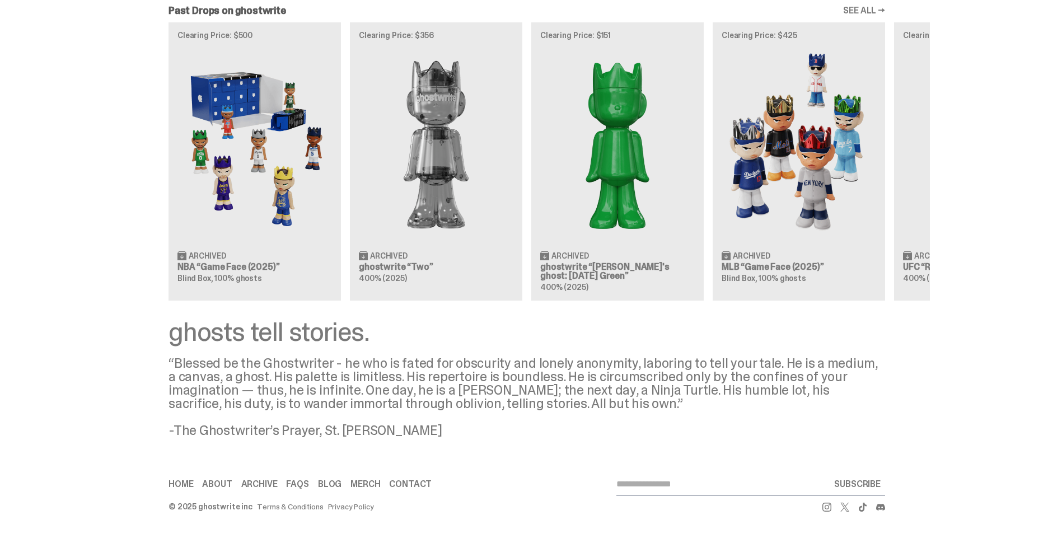
click at [430, 144] on div "Clearing Price: $500 Archived NBA “Game Face (2025)” Blind Box, 100% ghosts Cle…" at bounding box center [527, 161] width 806 height 278
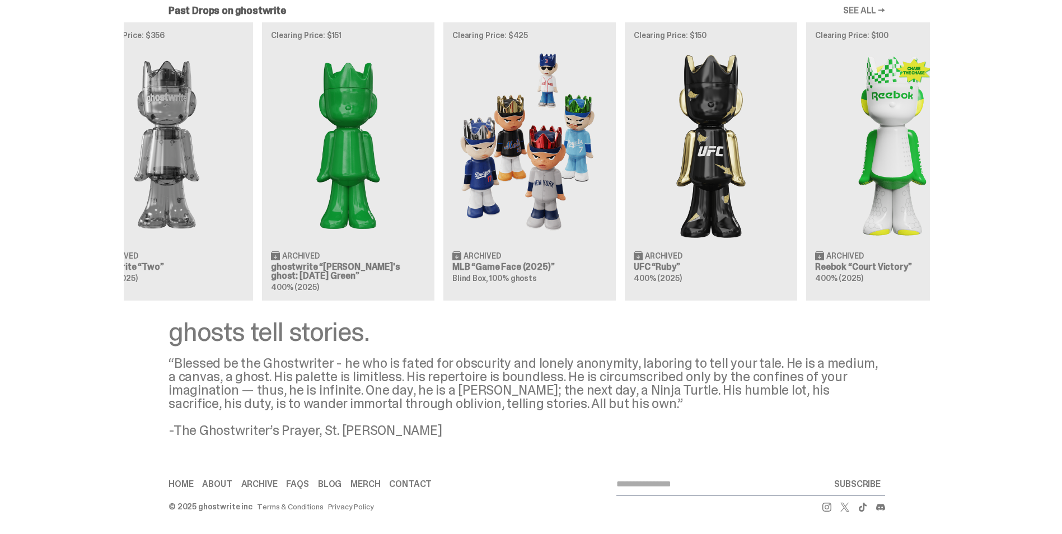
scroll to position [0, 300]
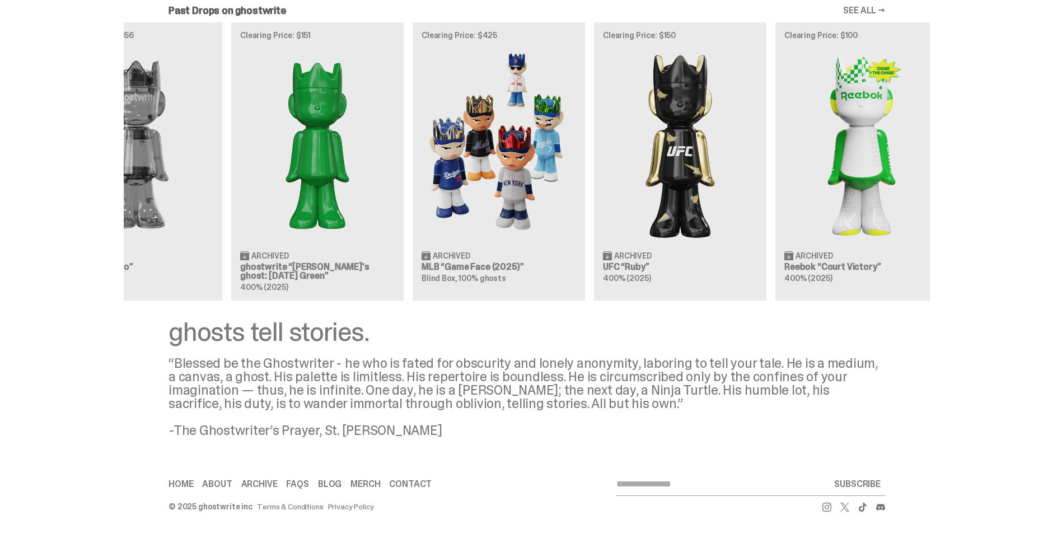
click at [569, 173] on div "Clearing Price: $500 Archived NBA “Game Face (2025)” Blind Box, 100% ghosts Cle…" at bounding box center [527, 161] width 806 height 278
click at [506, 169] on div "Clearing Price: $500 Archived NBA “Game Face (2025)” Blind Box, 100% ghosts Cle…" at bounding box center [527, 161] width 806 height 278
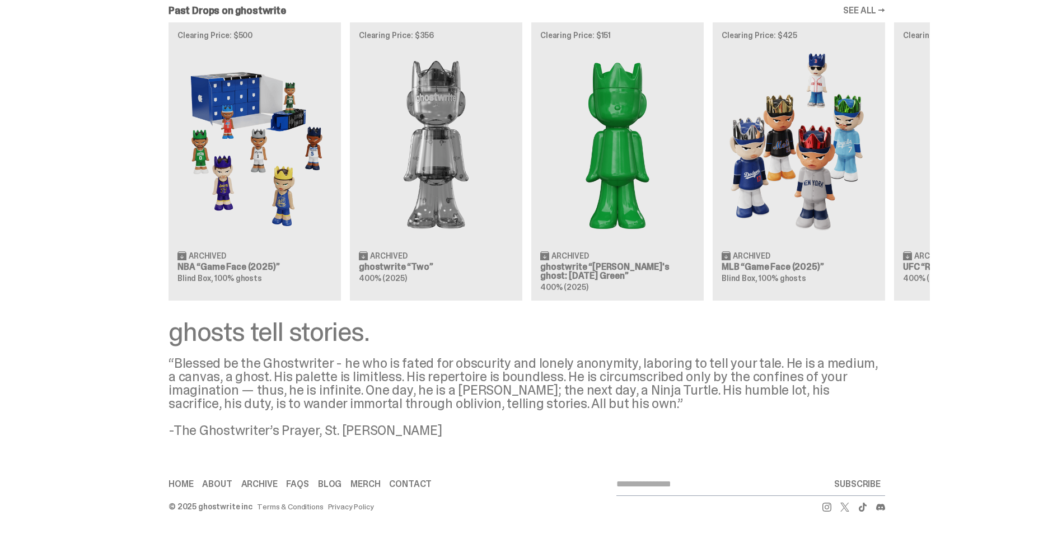
scroll to position [0, 363]
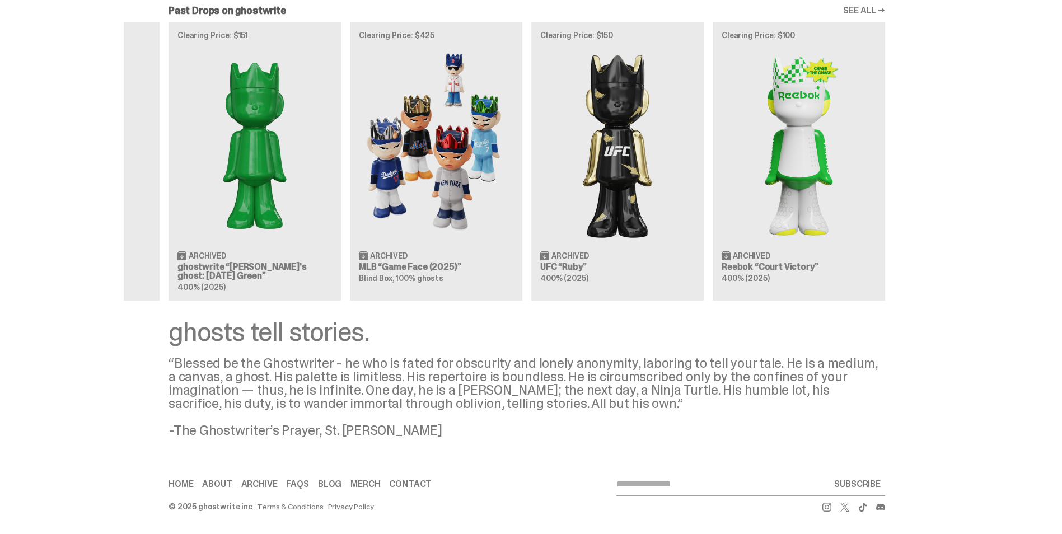
click at [274, 141] on div "Clearing Price: $500 Archived NBA “Game Face (2025)” Blind Box, 100% ghosts Cle…" at bounding box center [527, 161] width 806 height 278
click at [441, 199] on div "Clearing Price: $500 Archived NBA “Game Face (2025)” Blind Box, 100% ghosts Cle…" at bounding box center [527, 161] width 806 height 278
click at [642, 139] on div "Clearing Price: $500 Archived NBA “Game Face (2025)” Blind Box, 100% ghosts Cle…" at bounding box center [527, 161] width 806 height 278
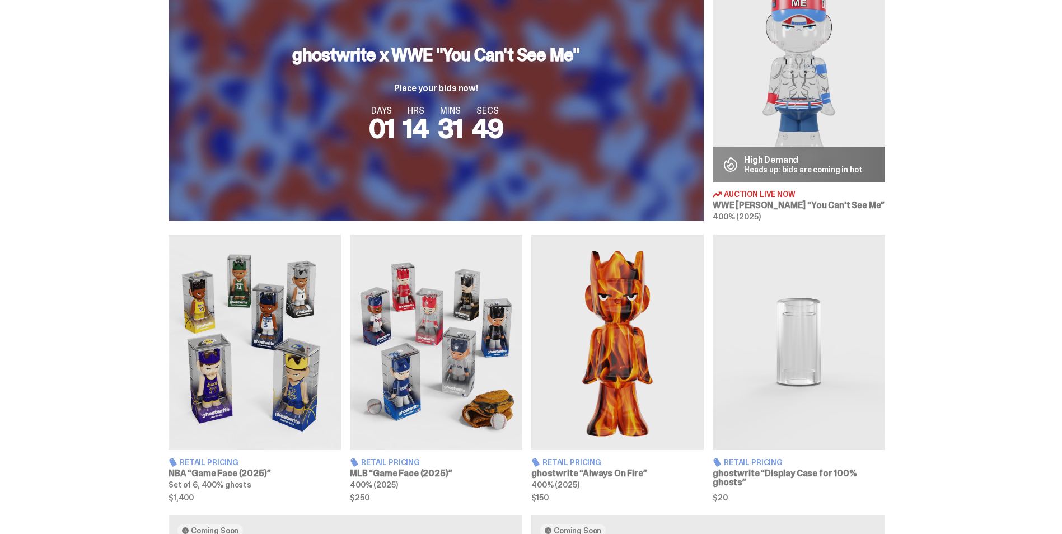
scroll to position [456, 0]
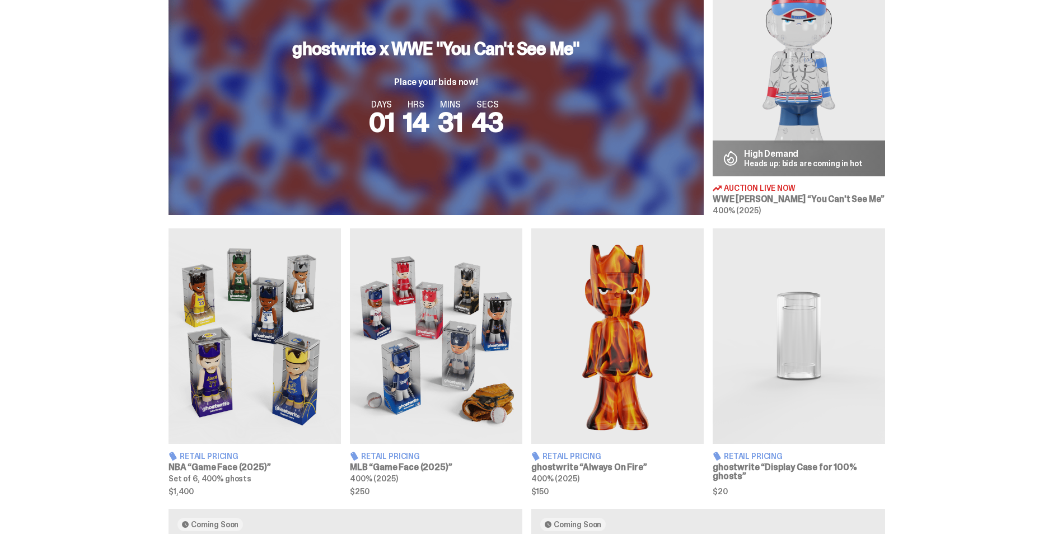
click at [786, 197] on h3 "WWE [PERSON_NAME] “You Can't See Me”" at bounding box center [799, 199] width 172 height 9
